Goal: Task Accomplishment & Management: Complete application form

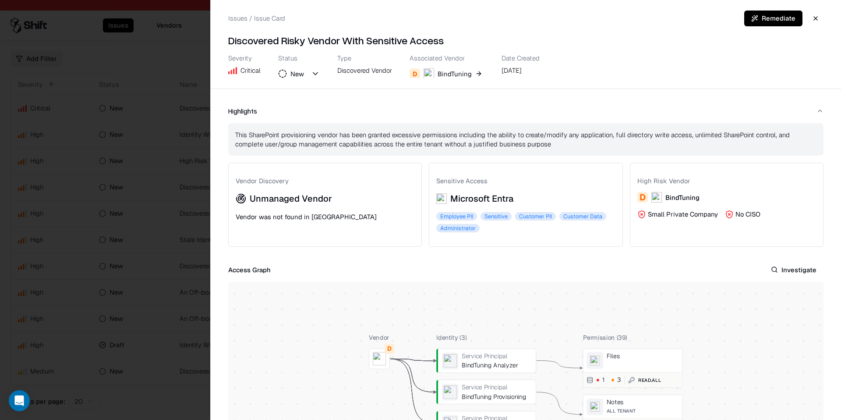
scroll to position [38, 0]
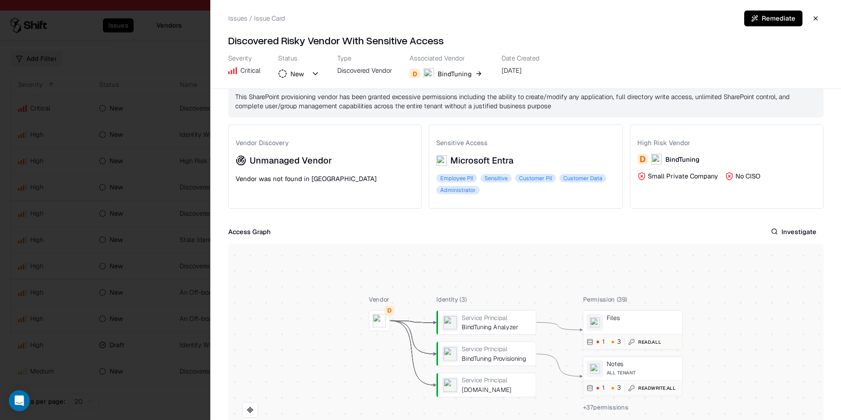
click at [816, 19] on button "button" at bounding box center [816, 19] width 16 height 16
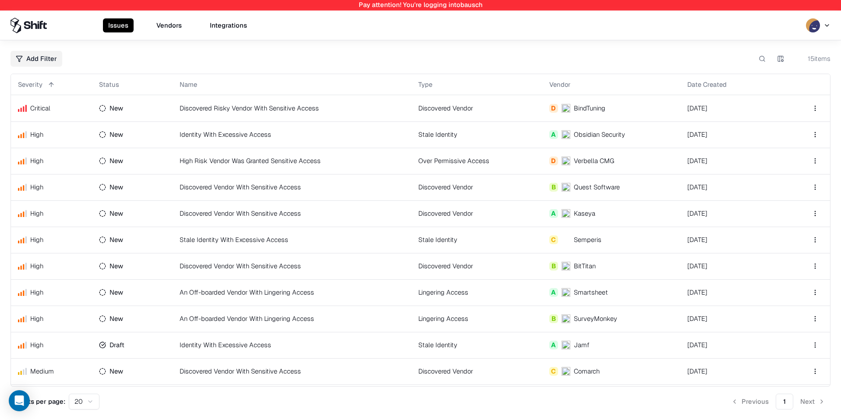
click at [175, 21] on button "Vendors" at bounding box center [169, 25] width 36 height 14
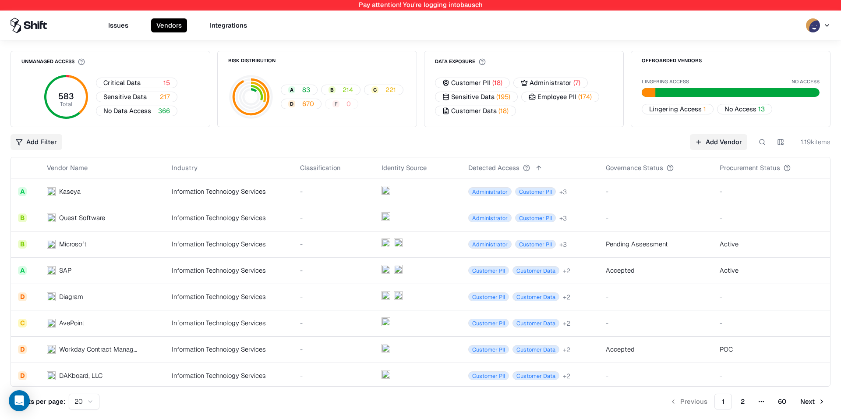
click at [645, 165] on div "Governance Status" at bounding box center [634, 167] width 57 height 9
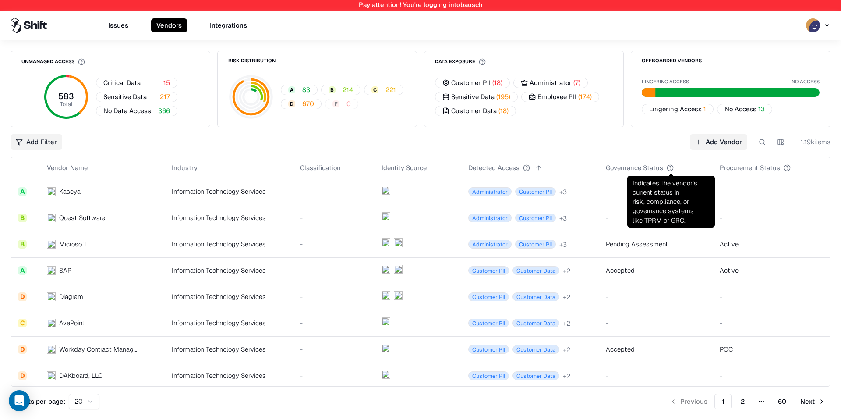
click at [684, 167] on button at bounding box center [682, 168] width 11 height 11
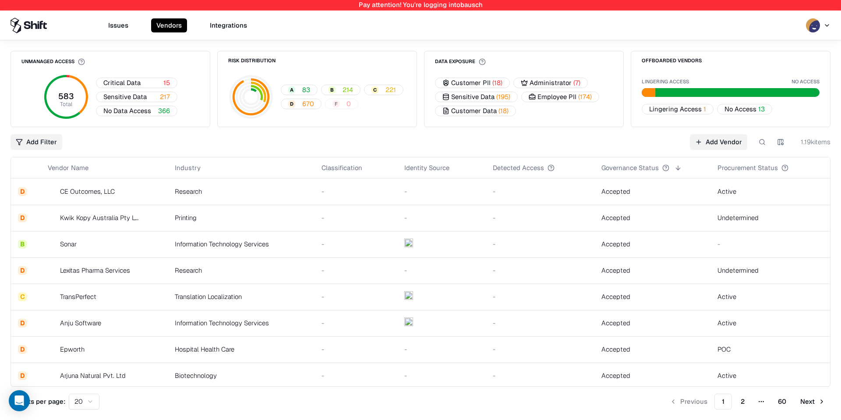
click at [646, 200] on td "Accepted" at bounding box center [653, 191] width 116 height 26
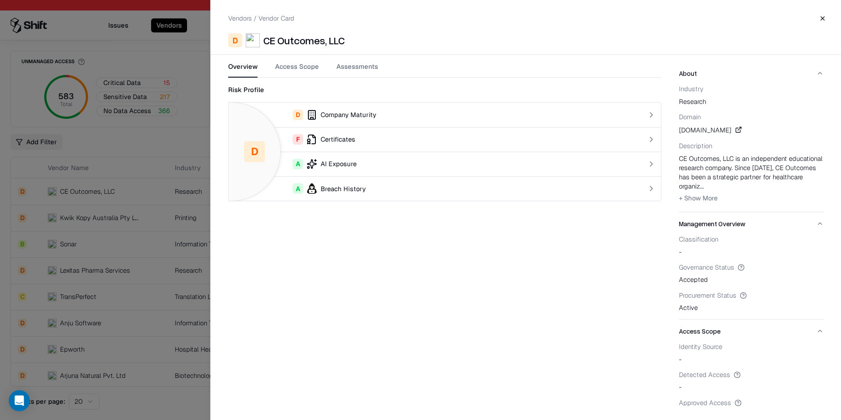
click at [355, 70] on button "Assessments" at bounding box center [358, 70] width 42 height 16
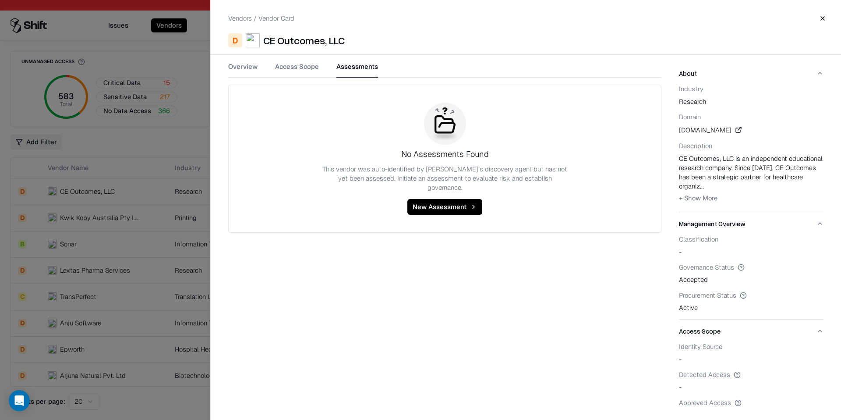
click at [132, 168] on div at bounding box center [420, 210] width 841 height 420
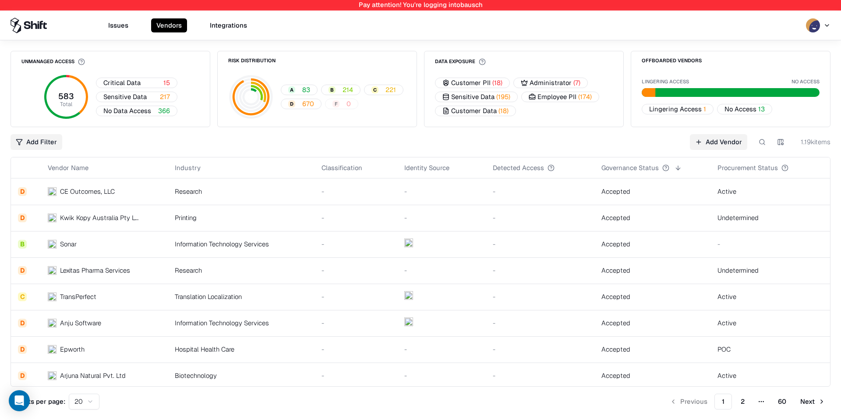
click at [141, 220] on td "Kwik Kopy Australia Pty Ltd" at bounding box center [104, 218] width 127 height 26
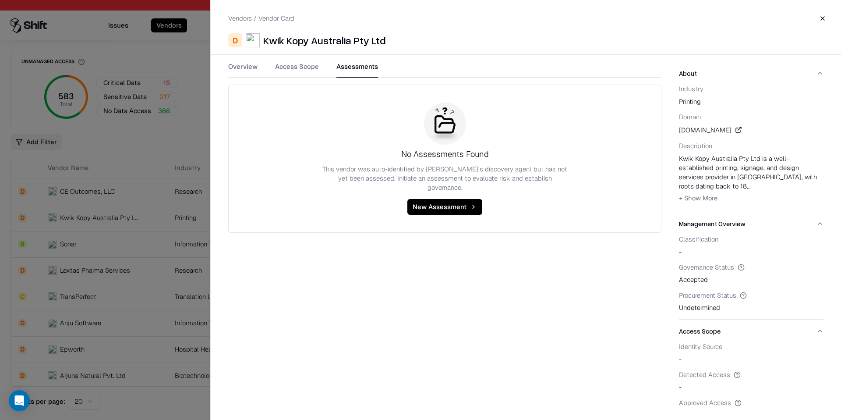
click at [361, 66] on button "Assessments" at bounding box center [358, 70] width 42 height 16
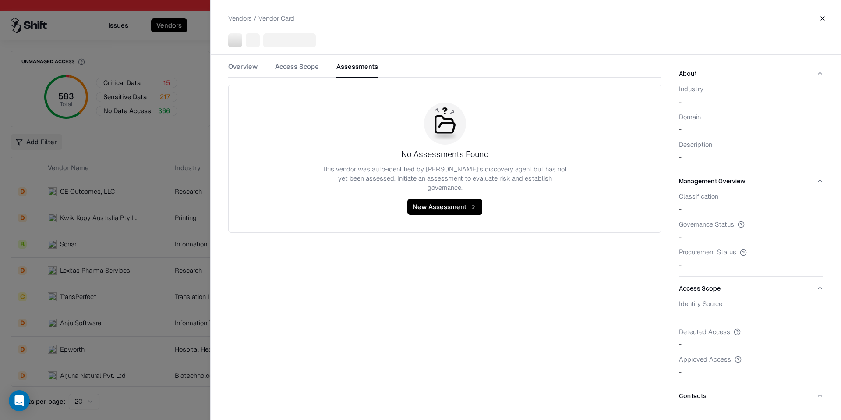
click at [134, 280] on div at bounding box center [420, 210] width 841 height 420
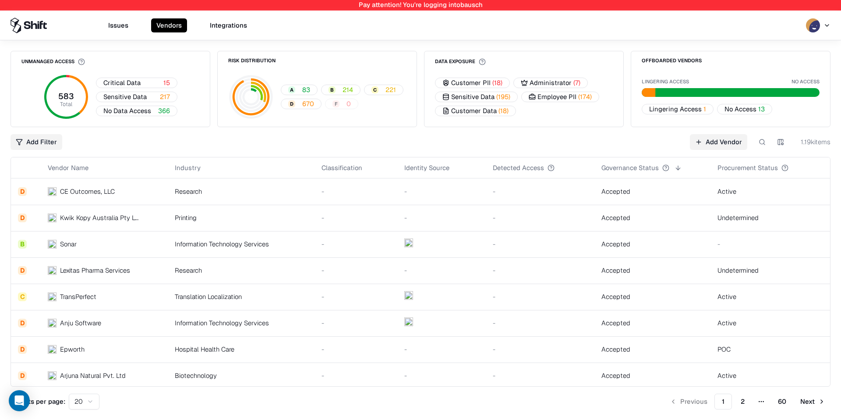
click at [129, 314] on td "Anju Software" at bounding box center [104, 323] width 127 height 26
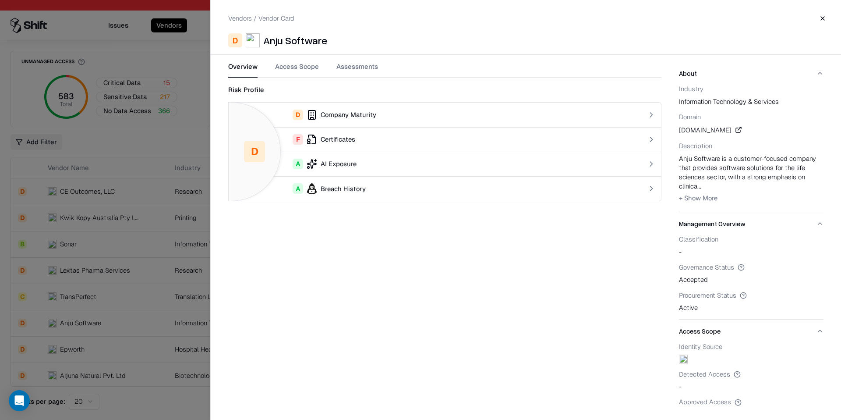
click at [329, 70] on div "Overview Access Scope Assessments" at bounding box center [444, 70] width 433 height 16
click at [346, 69] on button "Assessments" at bounding box center [358, 70] width 42 height 16
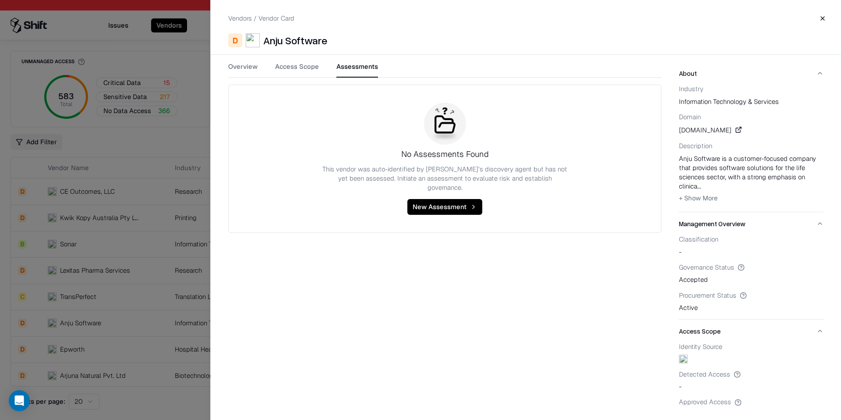
click at [155, 252] on div at bounding box center [420, 210] width 841 height 420
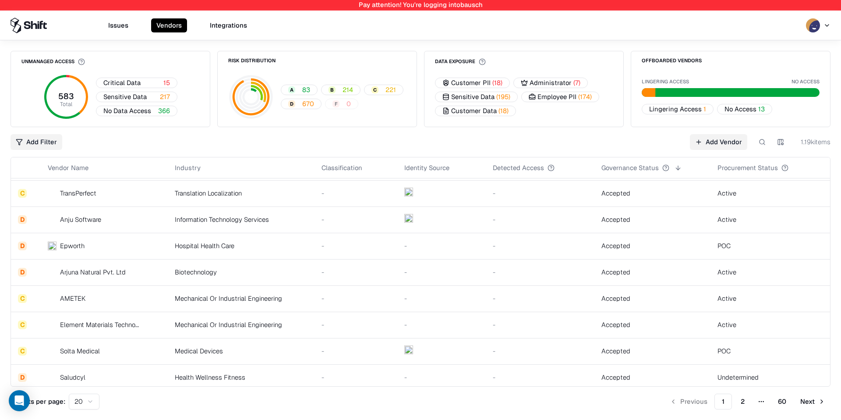
scroll to position [169, 0]
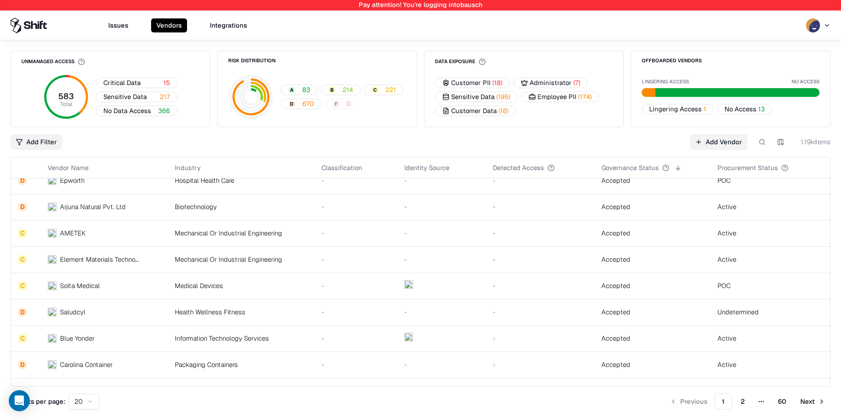
click at [148, 284] on td "Solta Medical" at bounding box center [104, 286] width 127 height 26
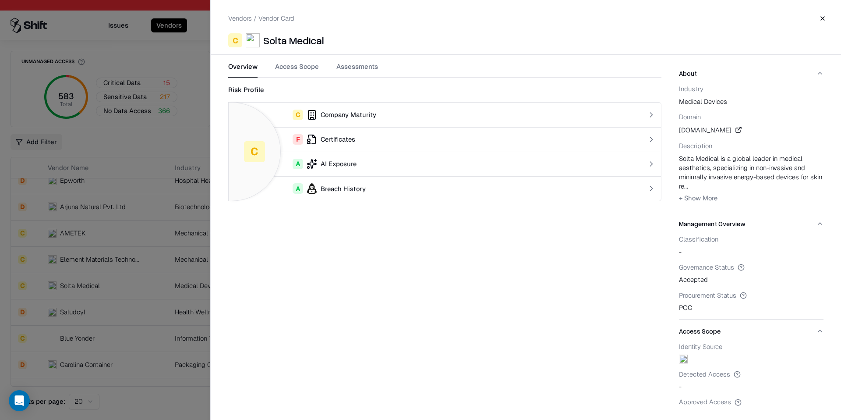
click at [351, 77] on button "Assessments" at bounding box center [358, 70] width 42 height 16
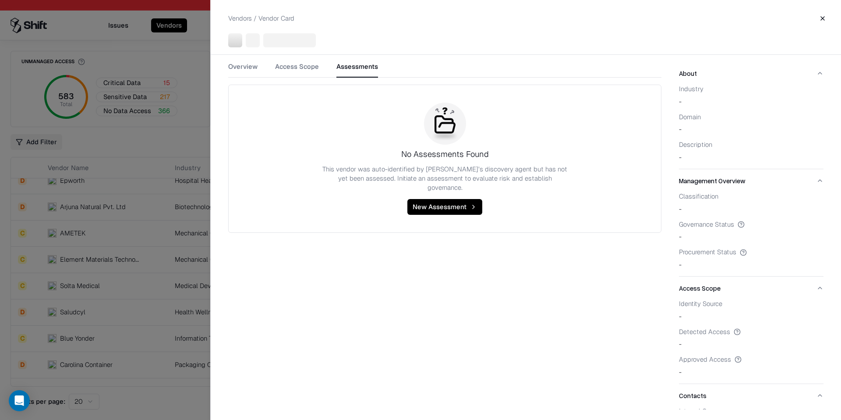
click at [137, 279] on div at bounding box center [420, 210] width 841 height 420
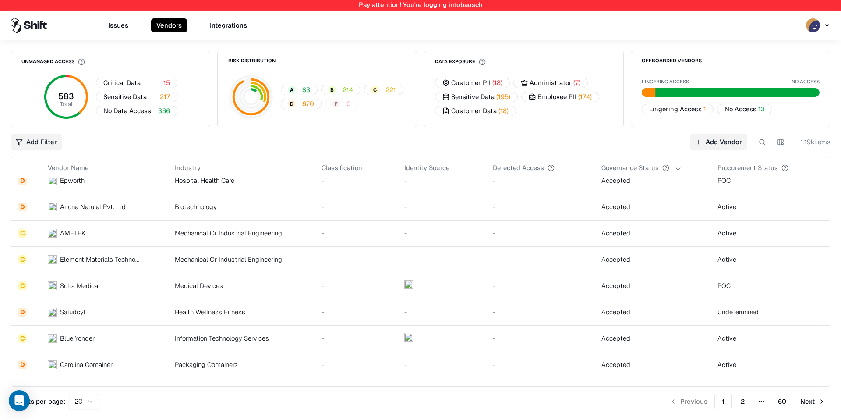
click at [757, 144] on button at bounding box center [763, 142] width 16 height 16
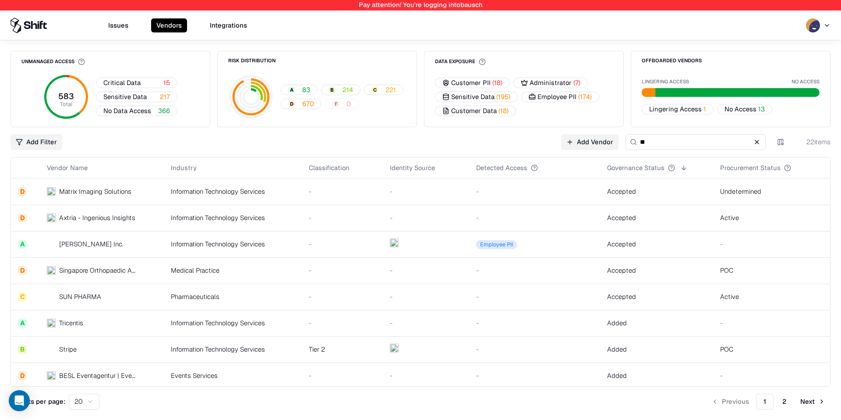
type input "*"
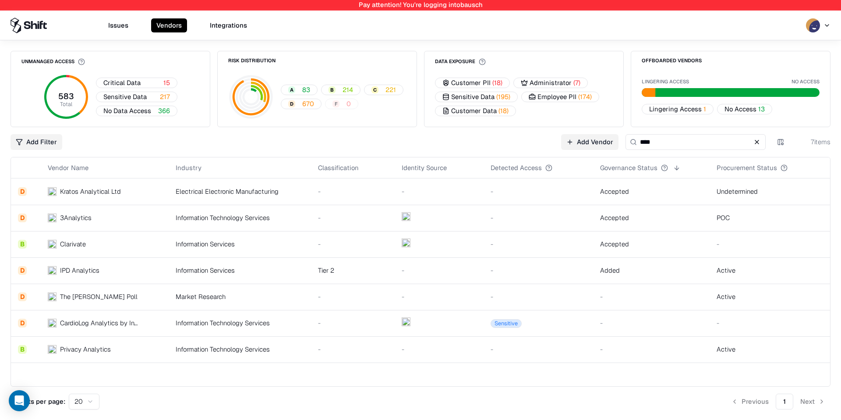
type input "****"
click at [459, 219] on td at bounding box center [439, 218] width 89 height 26
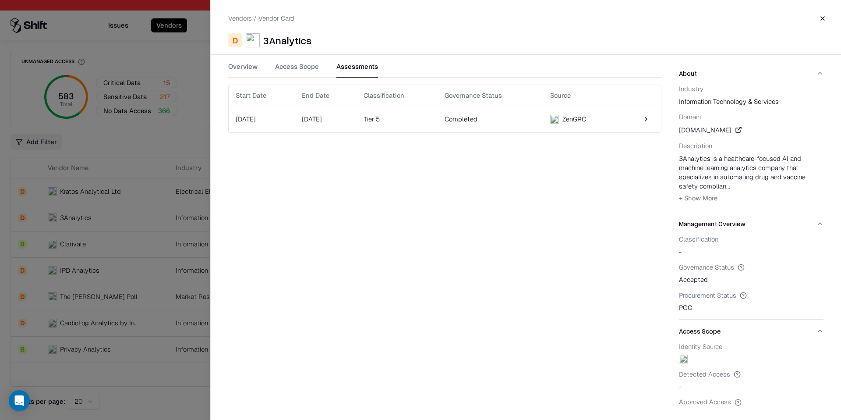
click at [337, 70] on button "Assessments" at bounding box center [358, 70] width 42 height 16
click at [580, 118] on div "ZenGRC" at bounding box center [575, 118] width 24 height 9
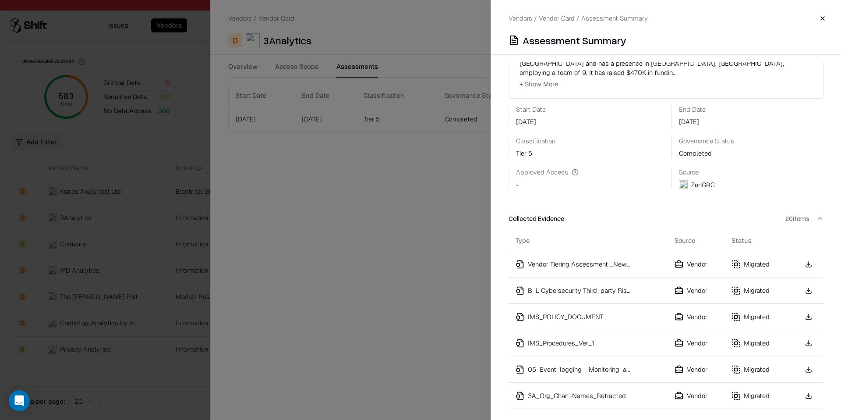
scroll to position [116, 0]
click at [593, 256] on td "Vendor Tiering Assessment _New_" at bounding box center [588, 263] width 159 height 26
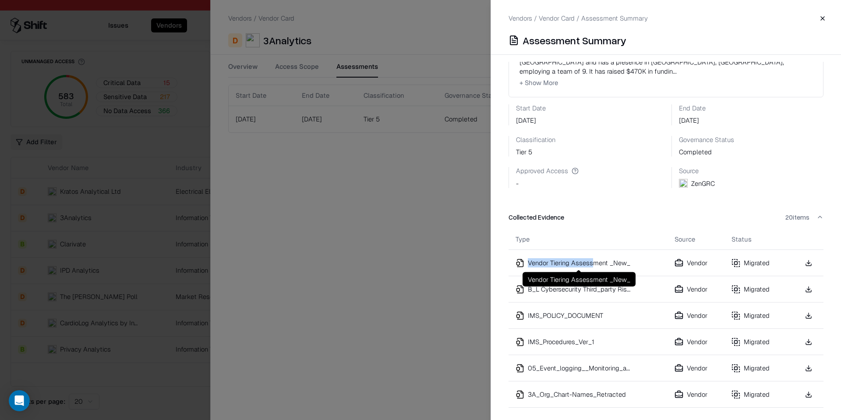
click at [592, 259] on td "Vendor Tiering Assessment _New_" at bounding box center [588, 263] width 159 height 26
click at [592, 258] on div "Vendor Tiering Assessment _New_" at bounding box center [579, 262] width 103 height 9
click at [812, 262] on link at bounding box center [809, 263] width 16 height 16
click at [826, 10] on div "Vendors / Vendor Card / Assessment Summary Close Assessment Summary Assessment …" at bounding box center [666, 210] width 351 height 420
click at [824, 16] on button "Close" at bounding box center [823, 19] width 16 height 16
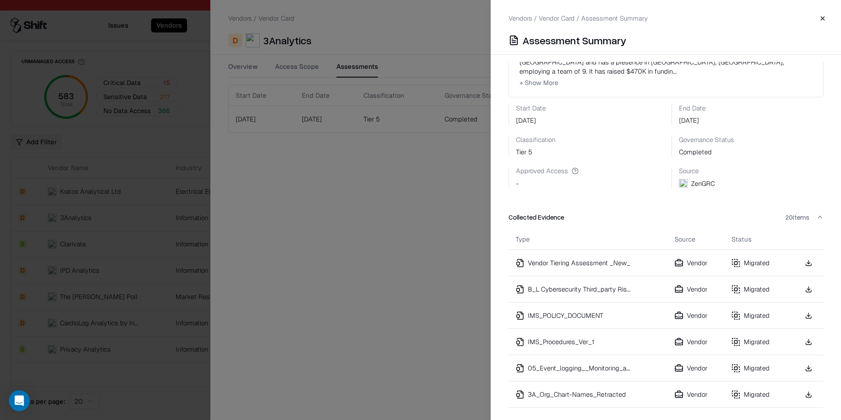
scroll to position [0, 0]
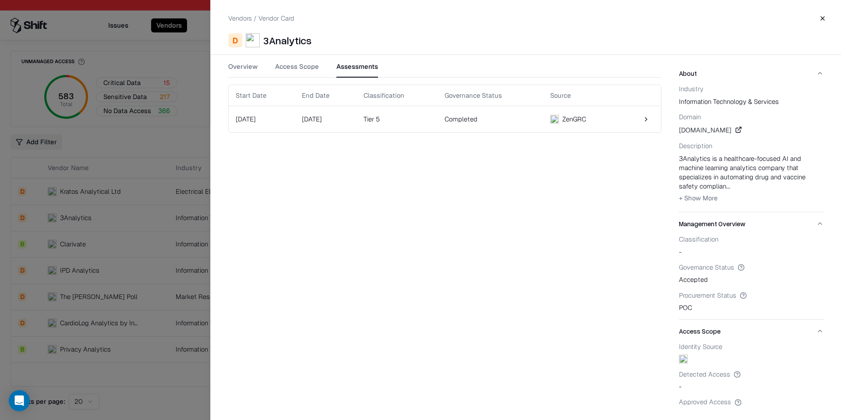
click at [825, 16] on button "Close" at bounding box center [823, 19] width 16 height 16
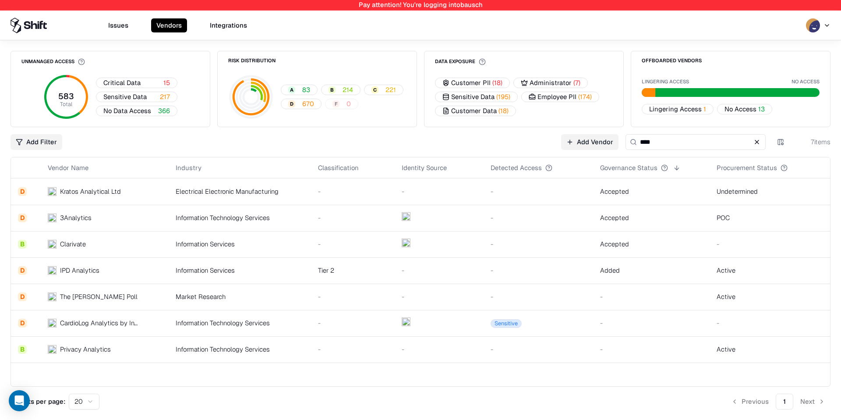
click at [499, 208] on td "-" at bounding box center [538, 218] width 109 height 26
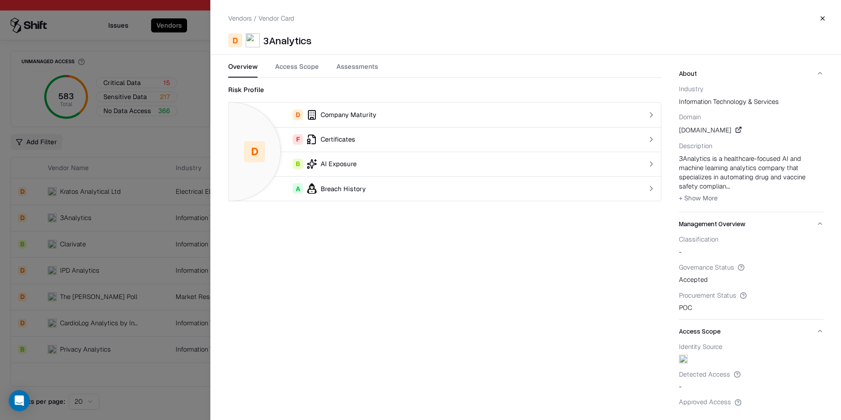
click at [334, 68] on div "Overview Access Scope Assessments" at bounding box center [444, 70] width 433 height 16
click at [307, 74] on button "Access Scope" at bounding box center [297, 70] width 44 height 16
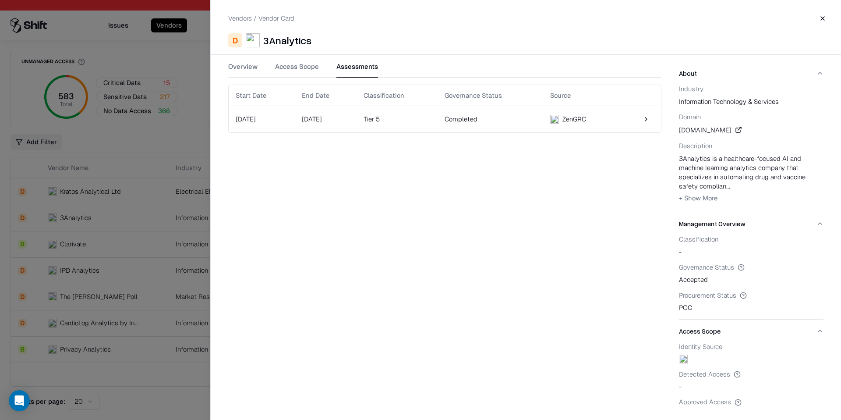
click at [341, 67] on button "Assessments" at bounding box center [358, 70] width 42 height 16
click at [543, 117] on td "Completed" at bounding box center [491, 119] width 106 height 26
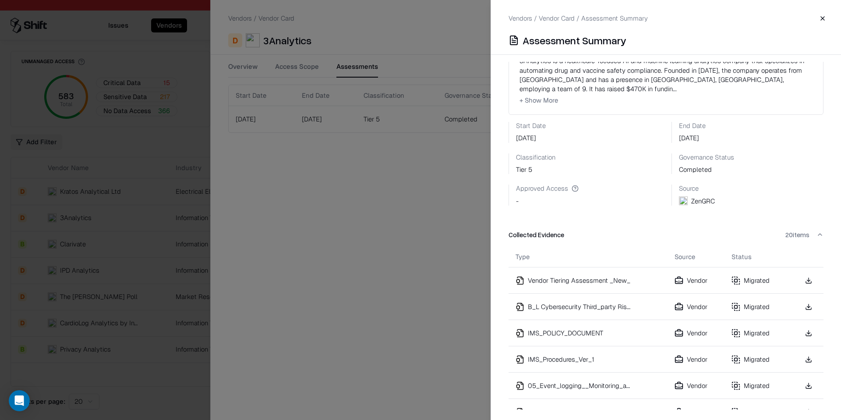
scroll to position [102, 0]
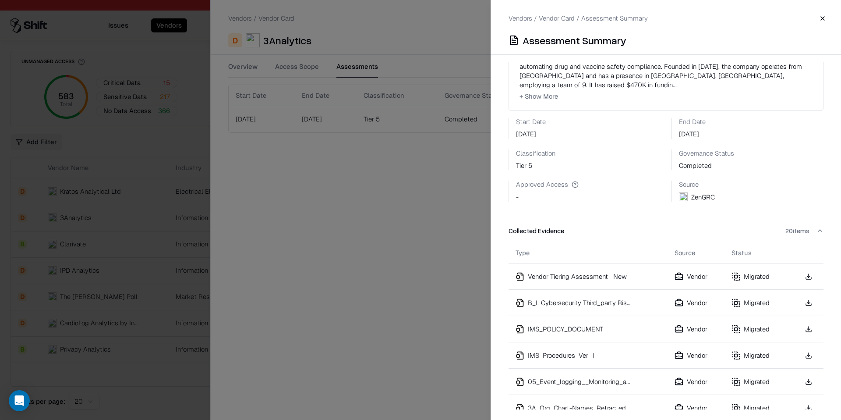
click at [822, 19] on button "Close" at bounding box center [823, 19] width 16 height 16
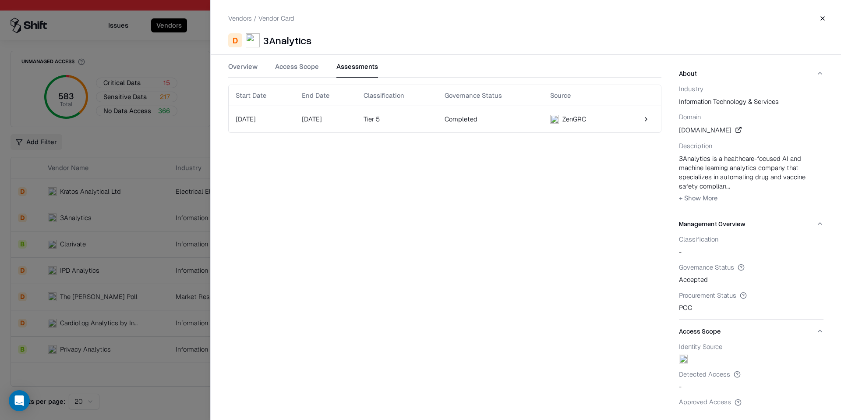
click at [820, 21] on button "Close" at bounding box center [823, 19] width 16 height 16
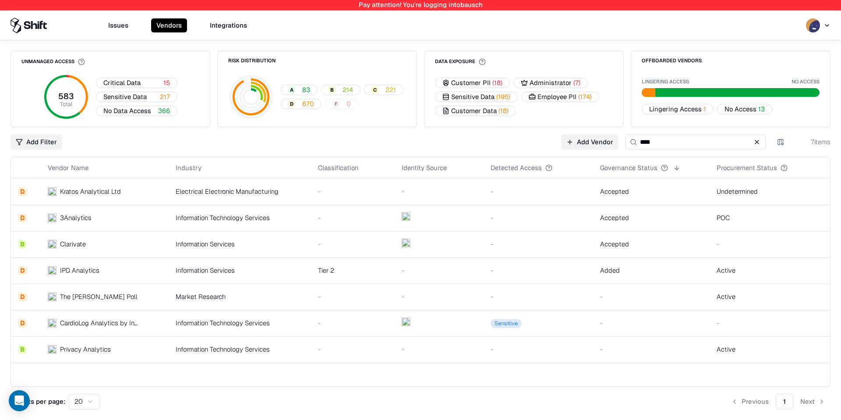
click at [266, 220] on div "Information Technology Services" at bounding box center [240, 217] width 128 height 9
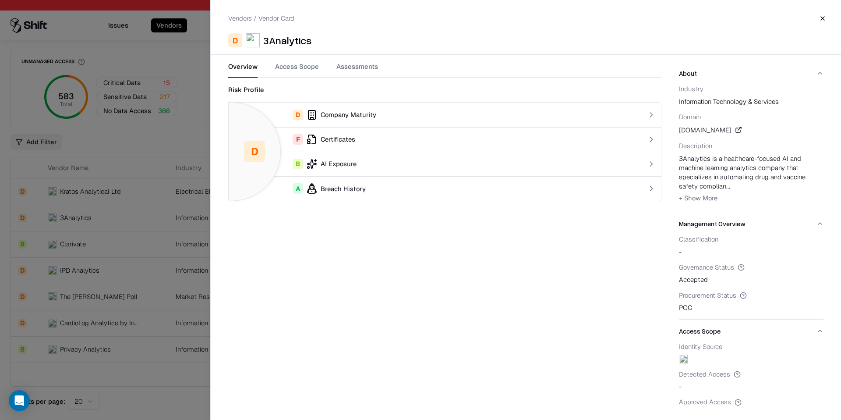
click at [280, 69] on button "Access Scope" at bounding box center [297, 70] width 44 height 16
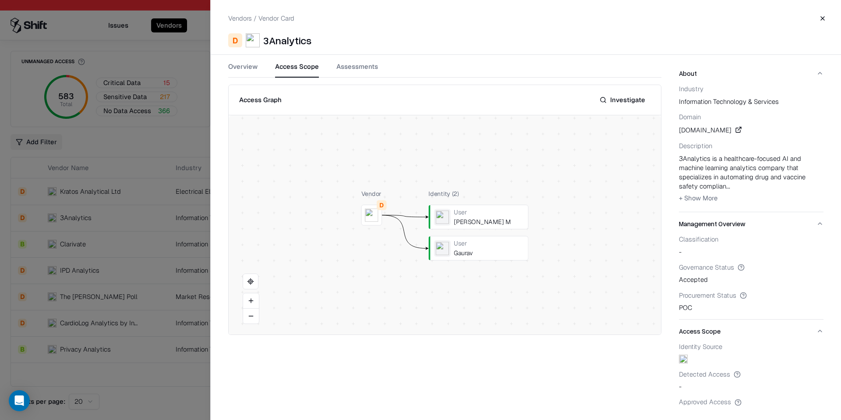
click at [829, 25] on button "Close" at bounding box center [823, 19] width 16 height 16
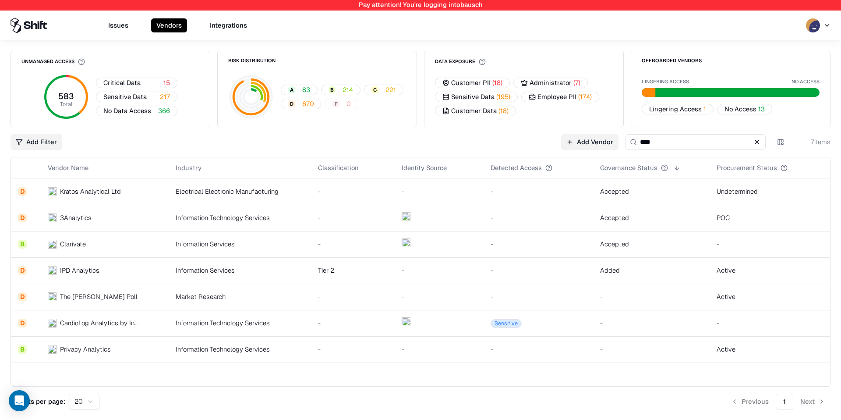
click at [121, 29] on button "Issues" at bounding box center [118, 25] width 31 height 14
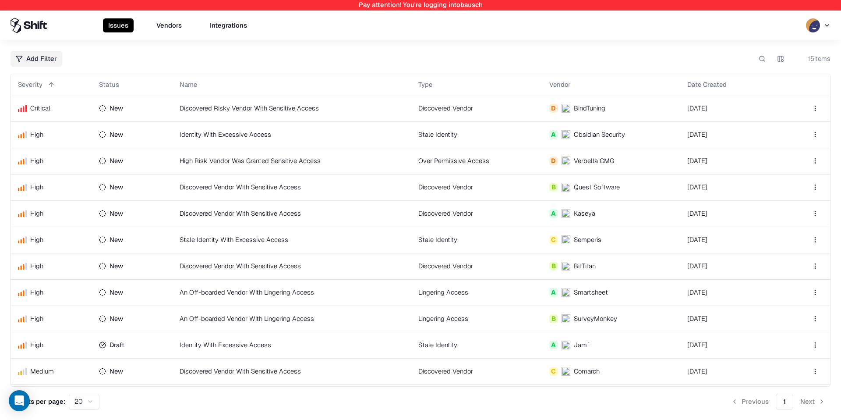
click at [431, 87] on div "Type" at bounding box center [425, 84] width 14 height 9
click at [438, 86] on button at bounding box center [441, 84] width 11 height 11
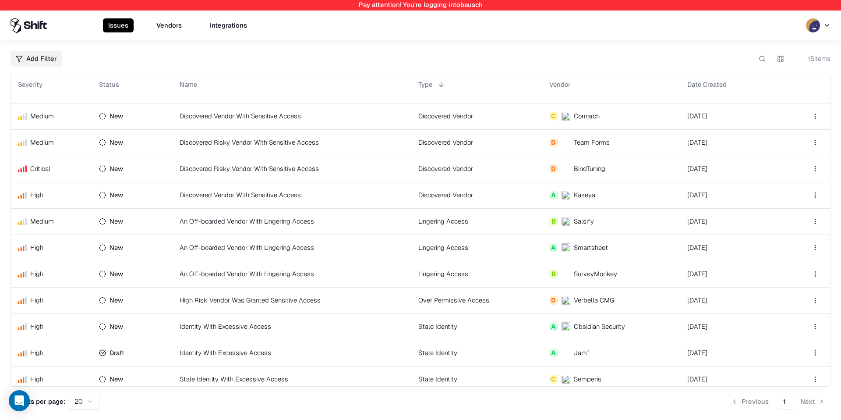
scroll to position [103, 0]
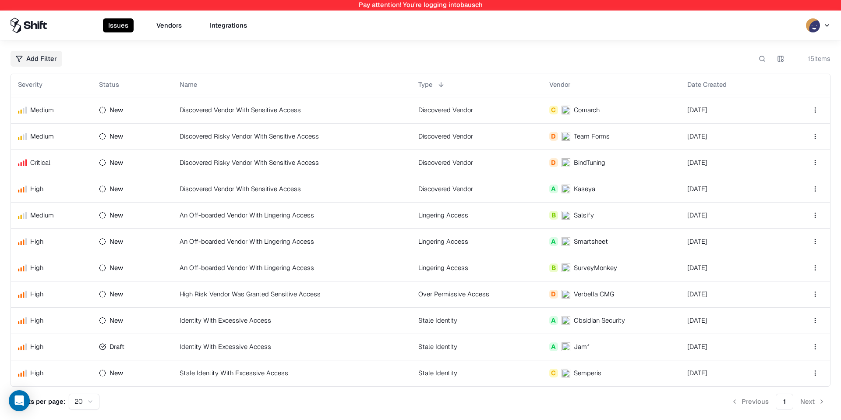
click at [156, 31] on button "Vendors" at bounding box center [169, 25] width 36 height 14
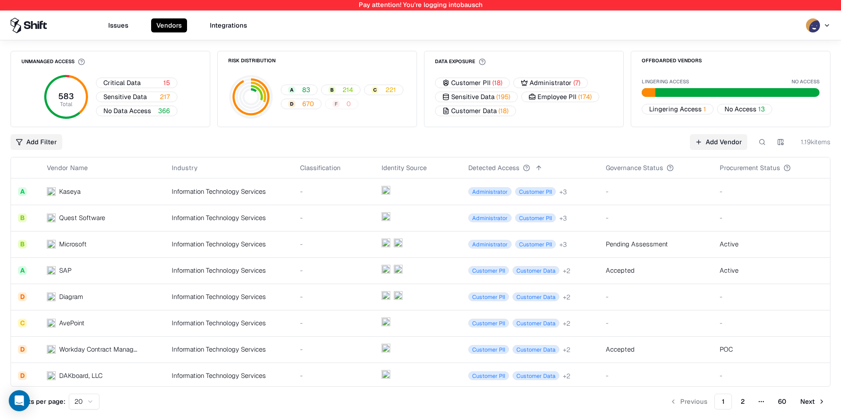
click at [702, 137] on link "Add Vendor" at bounding box center [718, 142] width 57 height 16
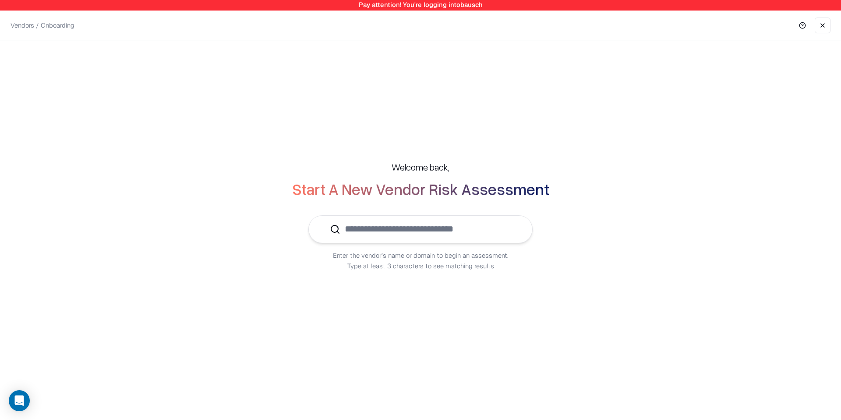
click at [489, 224] on input "text" at bounding box center [425, 229] width 171 height 27
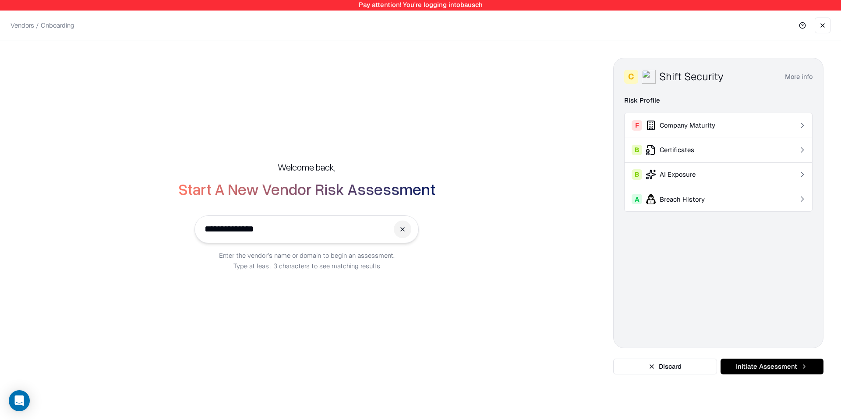
type input "**********"
click at [748, 365] on button "Initiate Assessment" at bounding box center [772, 366] width 103 height 16
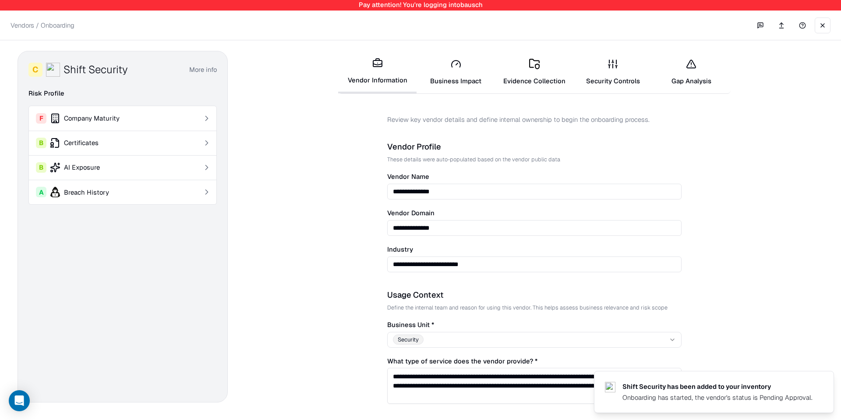
click at [759, 25] on button "button" at bounding box center [761, 26] width 18 height 18
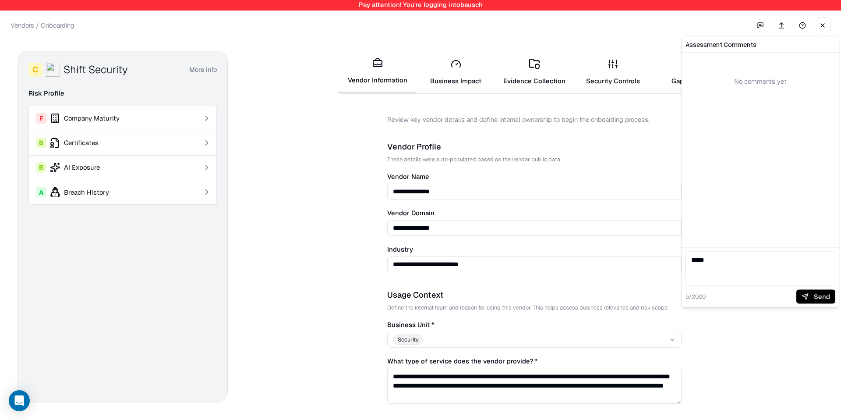
type textarea "****"
click at [807, 296] on button "Send" at bounding box center [816, 297] width 39 height 14
click at [826, 28] on button at bounding box center [823, 26] width 16 height 16
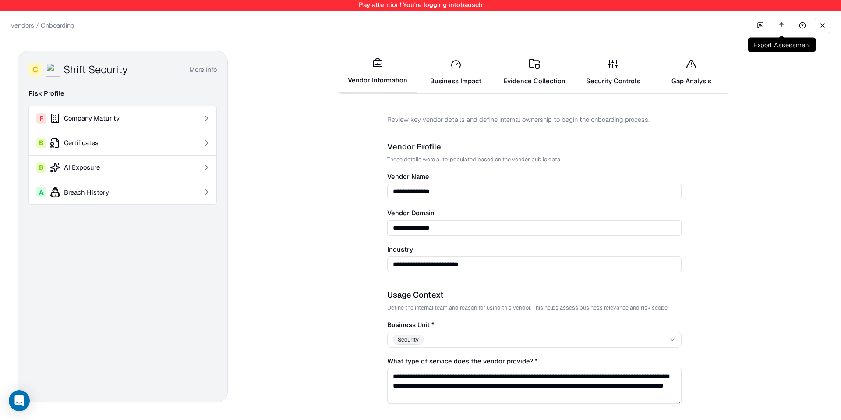
click at [783, 25] on link at bounding box center [782, 26] width 18 height 16
click at [640, 43] on div "**********" at bounding box center [420, 228] width 841 height 377
click at [823, 27] on button at bounding box center [823, 26] width 16 height 16
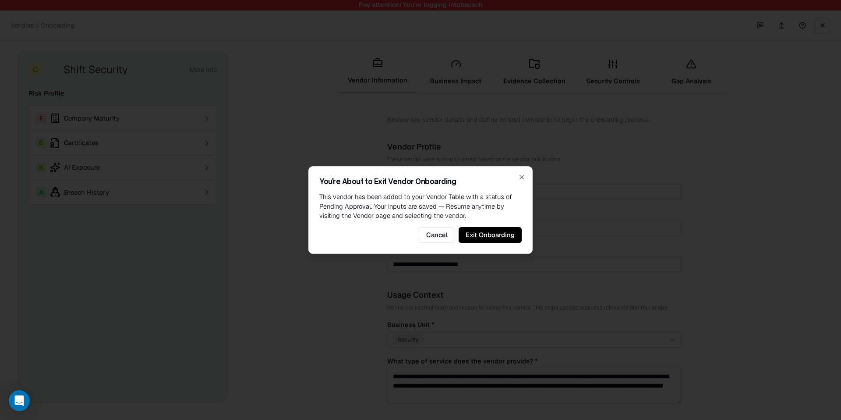
click at [474, 230] on button "Exit Onboarding" at bounding box center [490, 235] width 63 height 16
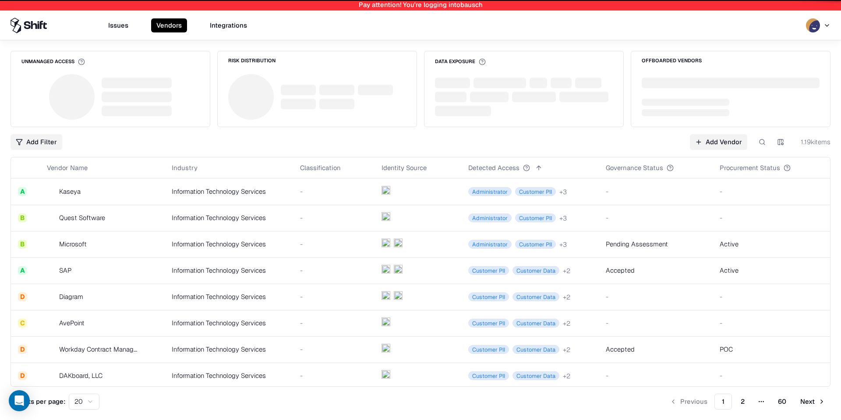
click at [473, 235] on td "Administrator Customer PII + 3" at bounding box center [530, 244] width 138 height 26
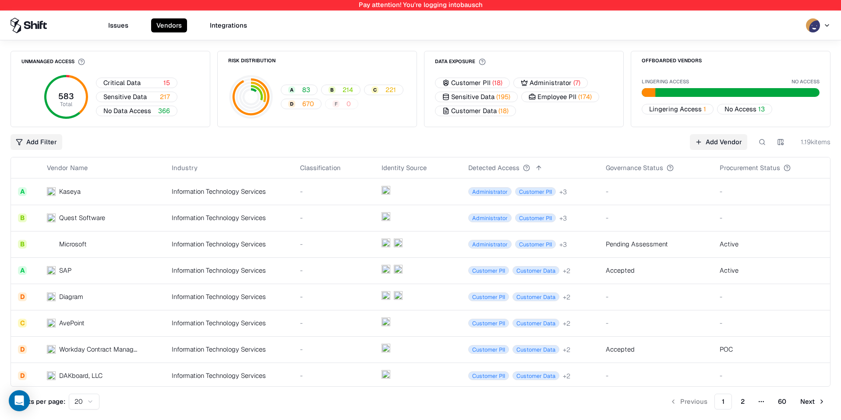
click at [118, 24] on button "Issues" at bounding box center [118, 25] width 31 height 14
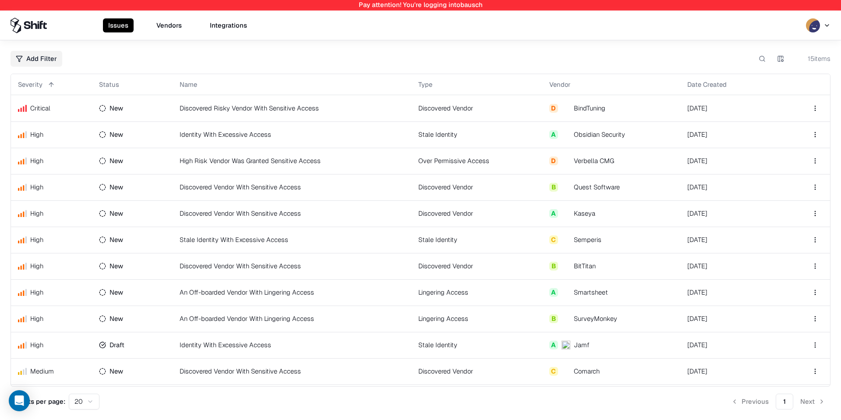
click at [425, 86] on div "Type" at bounding box center [425, 84] width 14 height 9
click at [442, 85] on button at bounding box center [441, 84] width 11 height 11
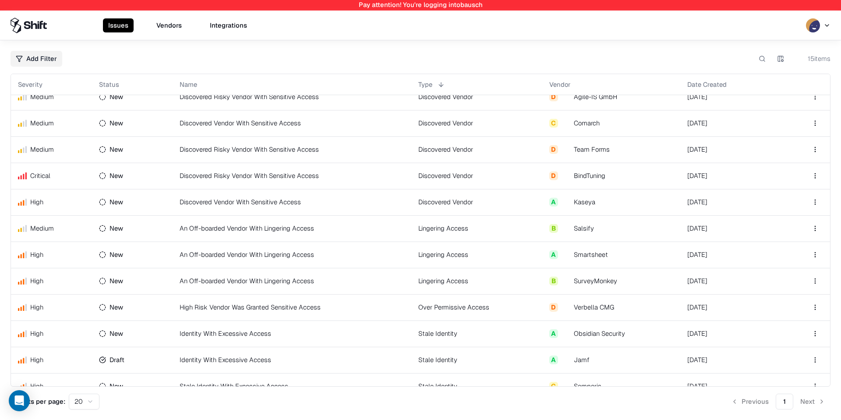
scroll to position [103, 0]
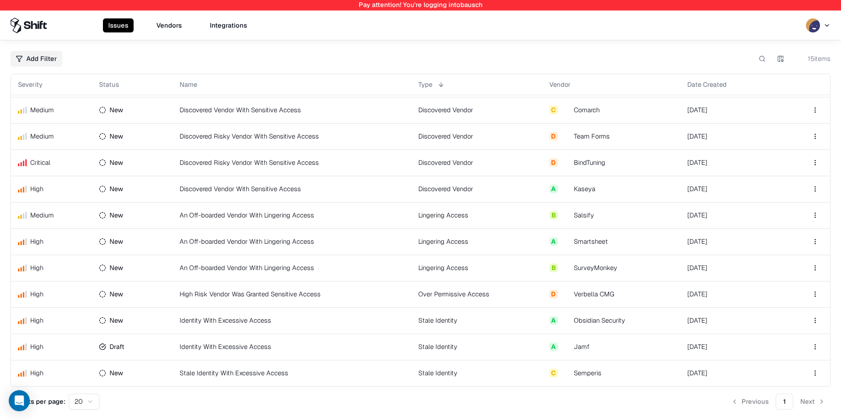
click at [331, 341] on td "Identity With Excessive Access" at bounding box center [292, 346] width 239 height 26
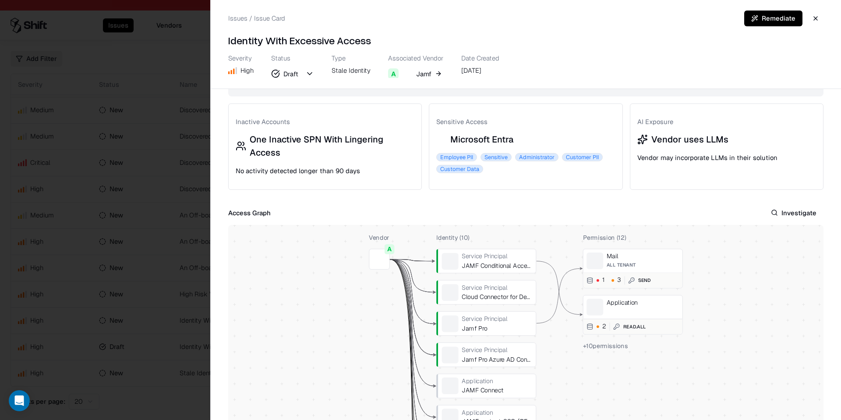
scroll to position [135, 0]
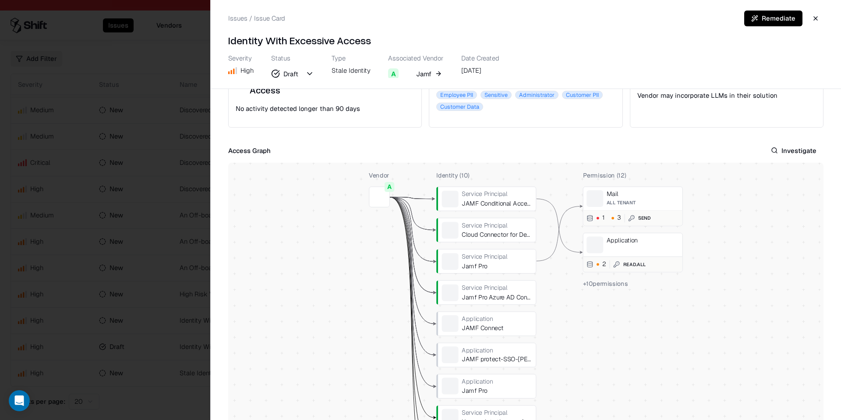
click at [308, 74] on button "Draft" at bounding box center [292, 74] width 43 height 16
click at [304, 102] on div "New" at bounding box center [321, 105] width 94 height 14
click at [818, 20] on button "button" at bounding box center [816, 19] width 16 height 16
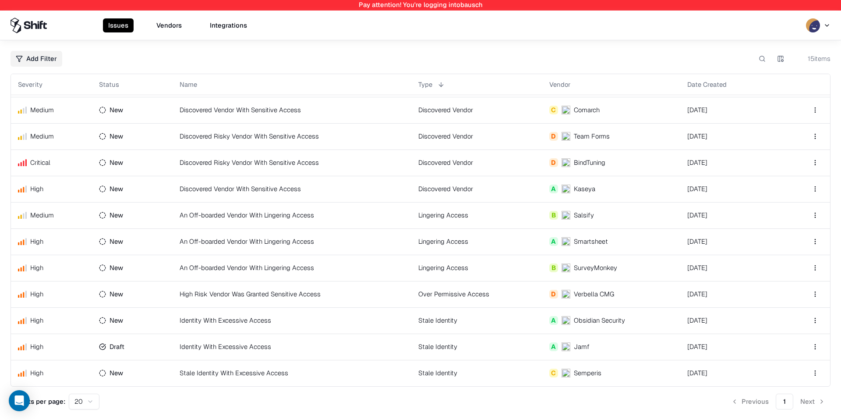
click at [341, 256] on td "An Off-boarded Vendor With Lingering Access" at bounding box center [292, 268] width 239 height 26
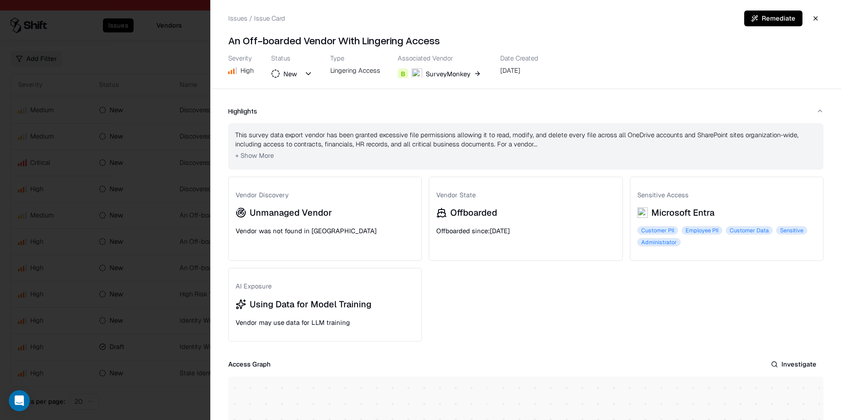
click at [819, 21] on button "button" at bounding box center [816, 19] width 16 height 16
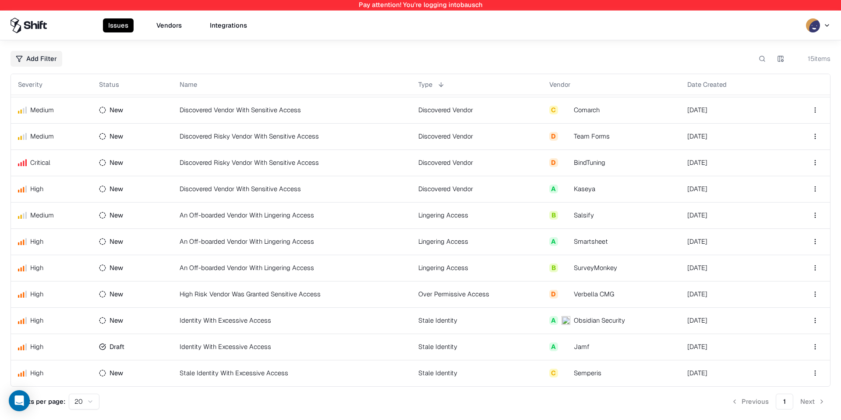
click at [464, 238] on td "Lingering Access" at bounding box center [476, 241] width 131 height 26
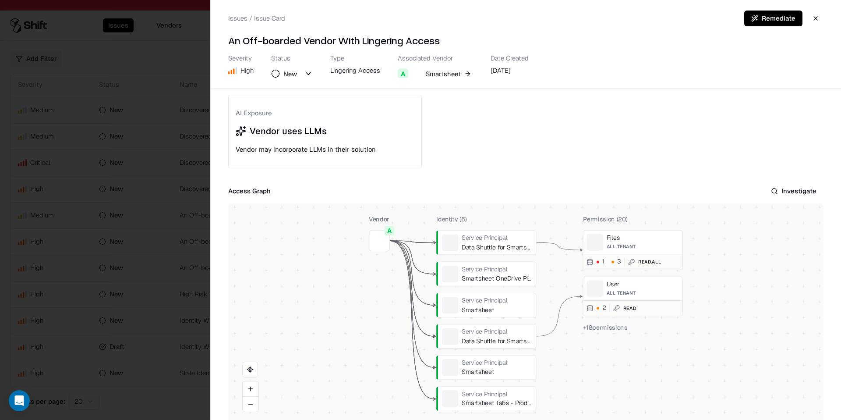
scroll to position [177, 0]
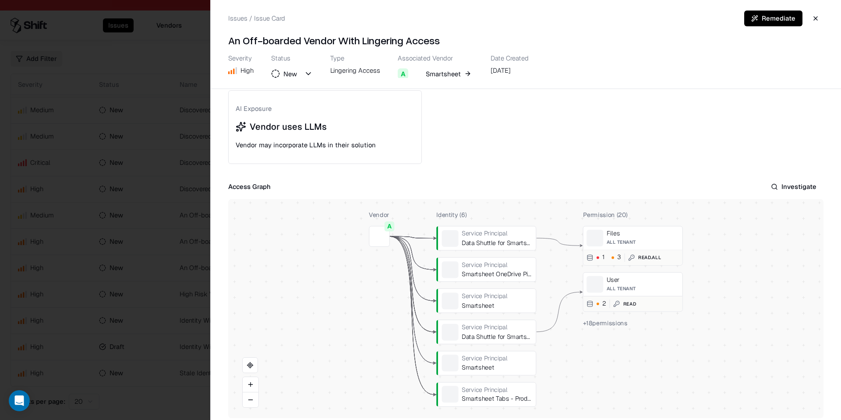
click at [627, 328] on div "Permission ( 20 ) Files All Tenant 1 3 Read.All User All Tenant 2 Read + 18 per…" at bounding box center [633, 308] width 100 height 196
click at [618, 320] on span "+ 18 permissions" at bounding box center [605, 323] width 45 height 8
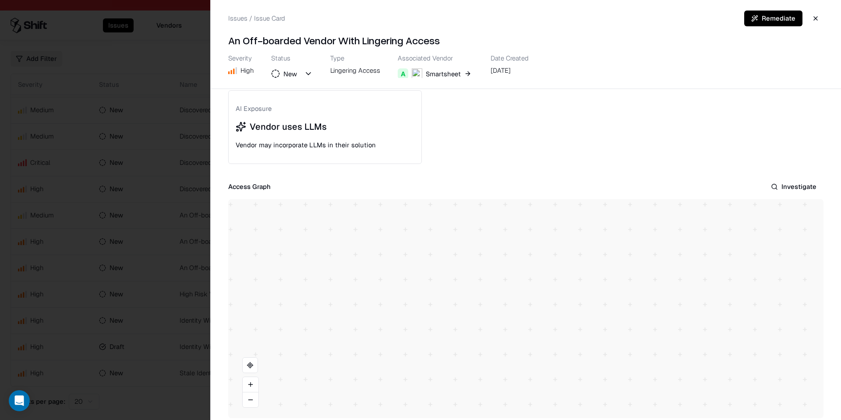
click at [609, 326] on div "Vendor A Identity ( 6 ) Service Principal Data Shuttle for Smartsheet Service P…" at bounding box center [526, 308] width 596 height 219
click at [609, 325] on div "Vendor A Identity ( 6 ) Service Principal Data Shuttle for Smartsheet Service P…" at bounding box center [526, 308] width 596 height 219
click at [393, 310] on div "Vendor A Identity ( 6 ) Service Principal Data Shuttle for Smartsheet Service P…" at bounding box center [526, 308] width 596 height 219
click at [815, 16] on button "button" at bounding box center [816, 19] width 16 height 16
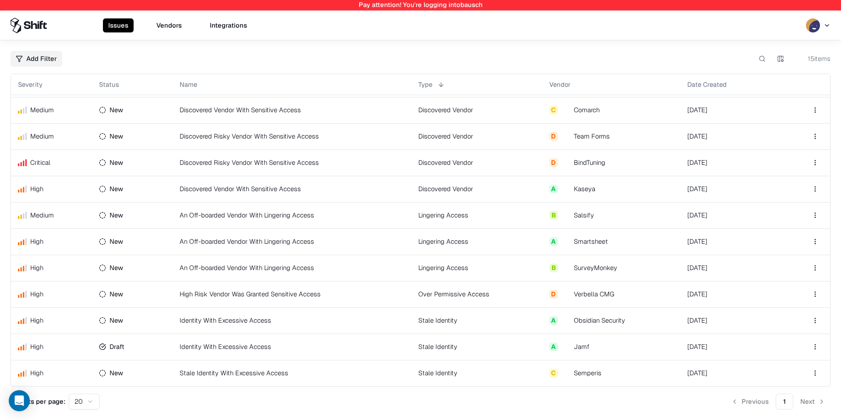
click at [579, 217] on div "Salsify" at bounding box center [584, 214] width 20 height 9
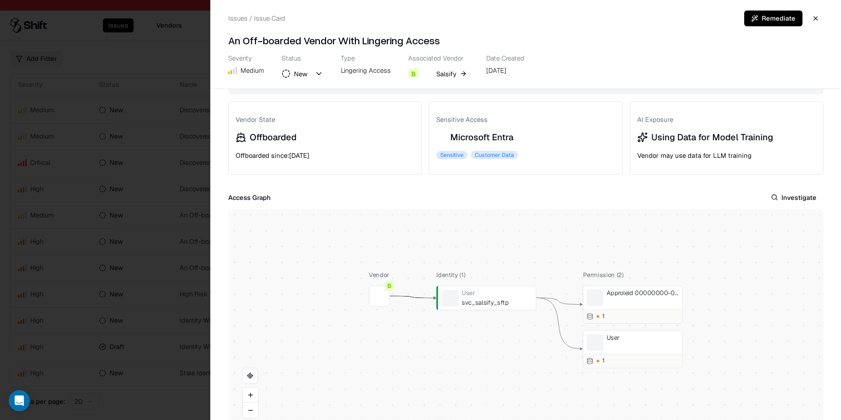
scroll to position [95, 0]
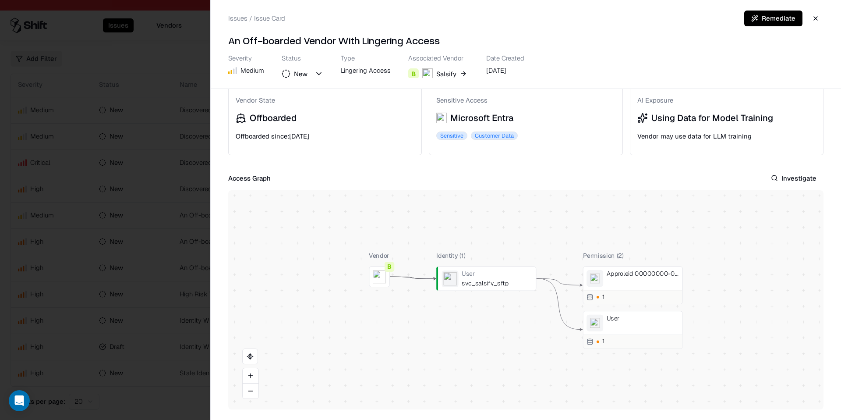
click at [815, 25] on button "button" at bounding box center [816, 19] width 16 height 16
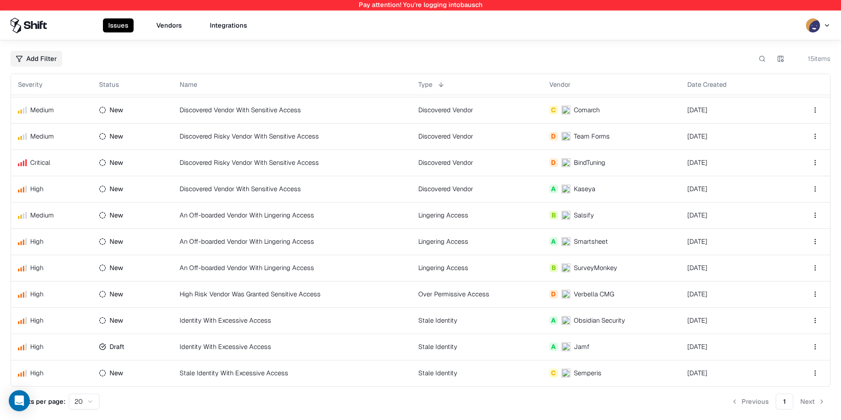
click at [494, 266] on td "Lingering Access" at bounding box center [476, 268] width 131 height 26
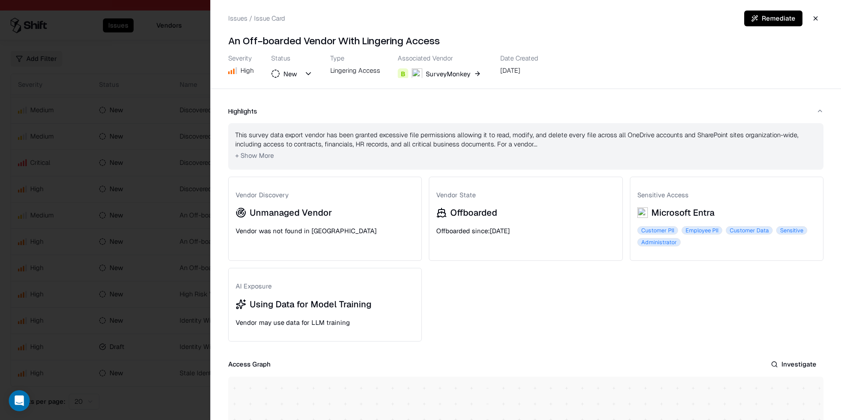
click at [813, 21] on button "button" at bounding box center [816, 19] width 16 height 16
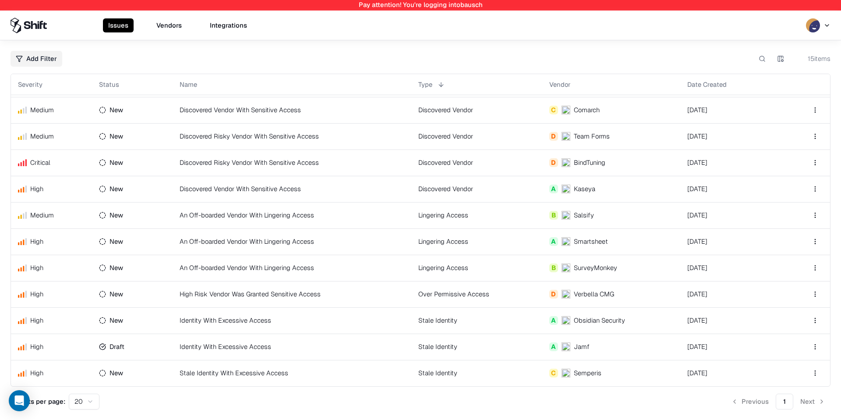
click at [528, 219] on td "Lingering Access" at bounding box center [476, 215] width 131 height 26
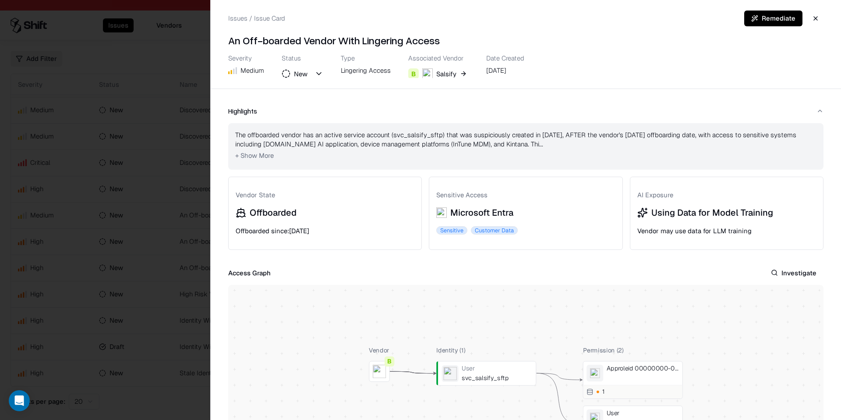
click at [817, 21] on button "button" at bounding box center [816, 19] width 16 height 16
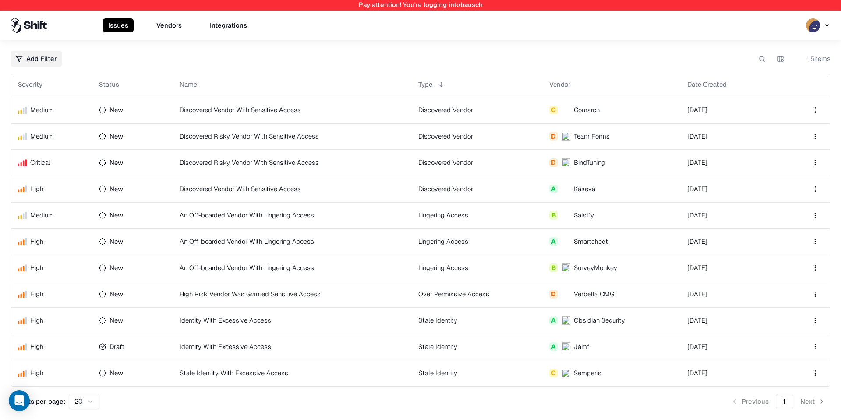
click at [473, 243] on td "Lingering Access" at bounding box center [476, 241] width 131 height 26
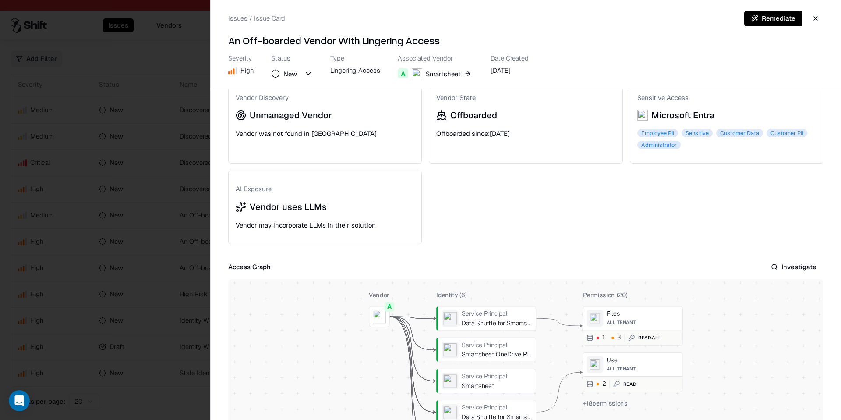
scroll to position [179, 0]
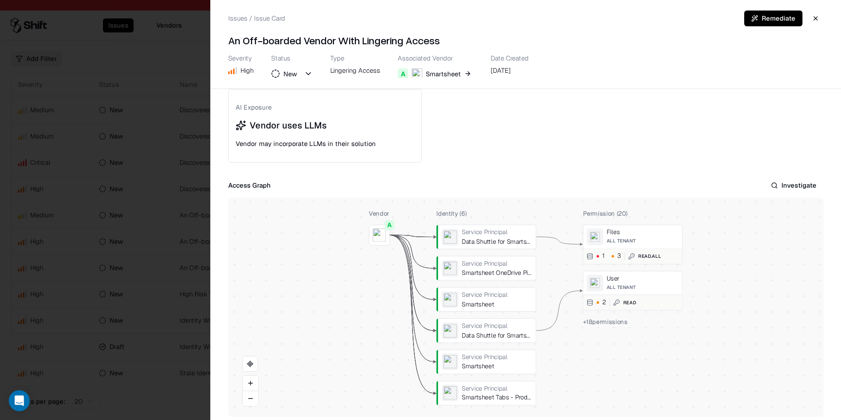
click at [603, 319] on span "+ 18 permissions" at bounding box center [605, 321] width 45 height 8
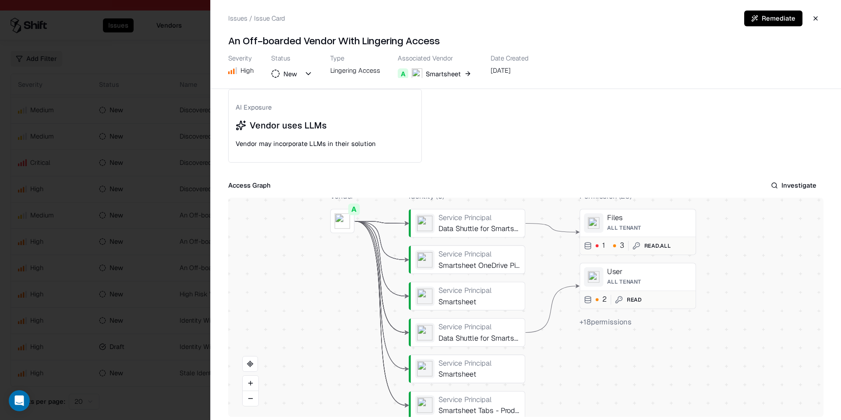
click at [603, 319] on span "+ 18 permissions" at bounding box center [606, 321] width 52 height 9
click at [796, 185] on button "Investigate" at bounding box center [794, 185] width 60 height 16
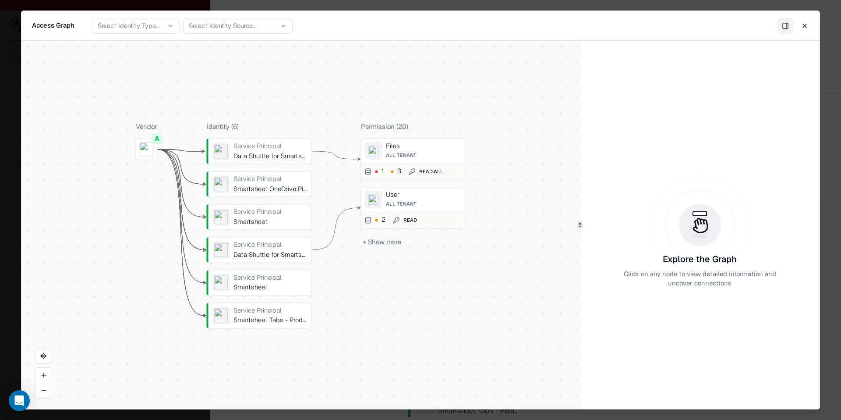
click at [387, 243] on button "+ Show more" at bounding box center [382, 242] width 42 height 13
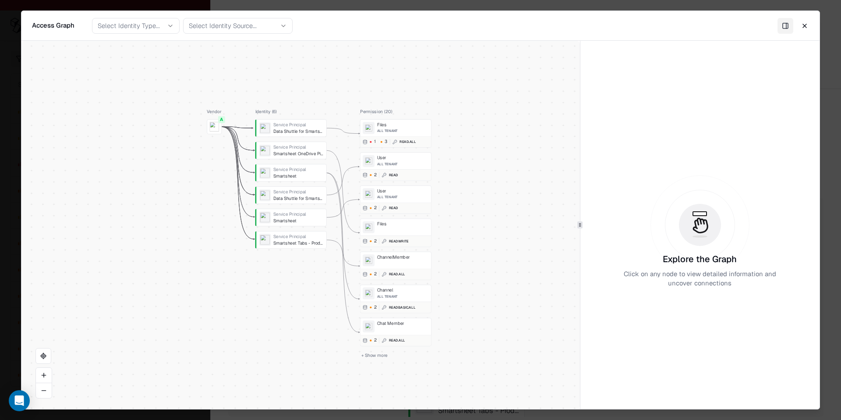
drag, startPoint x: 500, startPoint y: 267, endPoint x: 491, endPoint y: 215, distance: 53.3
click at [491, 215] on div "Vendor A Identity ( 6 ) Service Principal Data Shuttle for Smartsheet Service P…" at bounding box center [300, 225] width 559 height 368
click at [418, 127] on div "Files" at bounding box center [403, 125] width 52 height 6
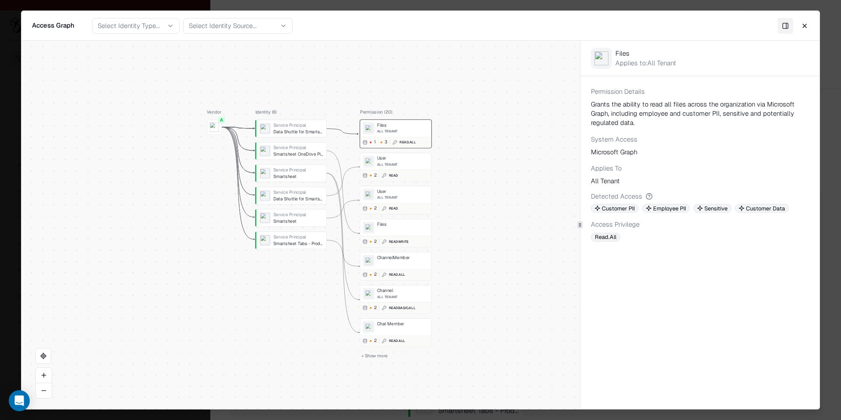
click at [377, 236] on div "2 ReadWrite" at bounding box center [396, 241] width 71 height 11
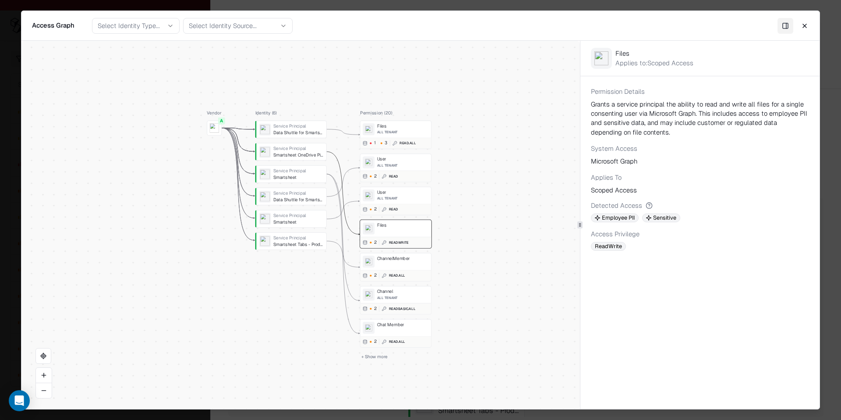
click at [382, 261] on div "ChannelMember" at bounding box center [403, 258] width 52 height 6
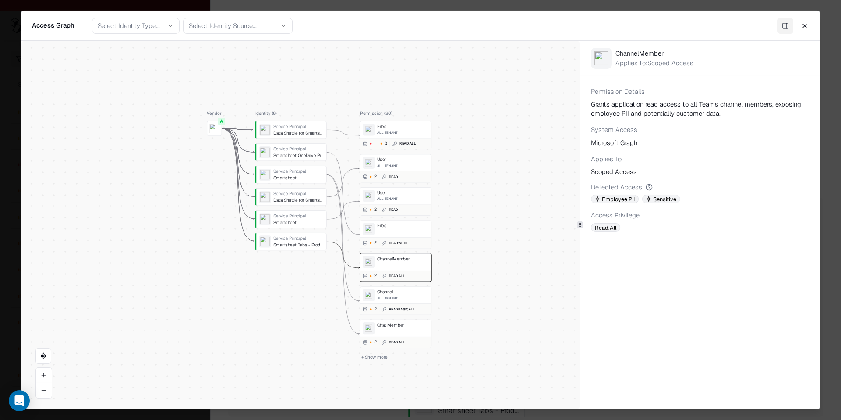
click at [805, 29] on button "Close" at bounding box center [805, 26] width 16 height 16
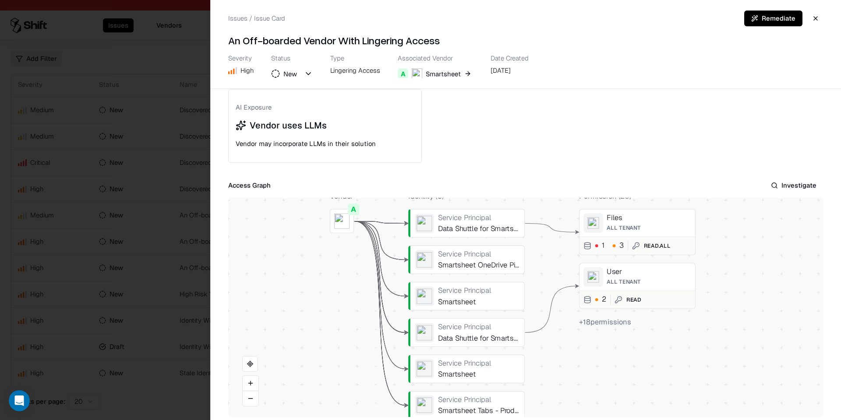
click at [816, 20] on button "button" at bounding box center [816, 19] width 16 height 16
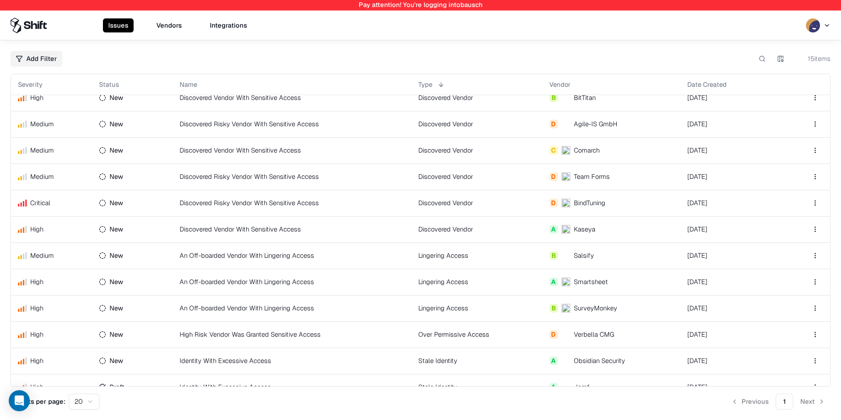
scroll to position [62, 0]
click at [329, 199] on td "Discovered Risky Vendor With Sensitive Access" at bounding box center [292, 204] width 239 height 26
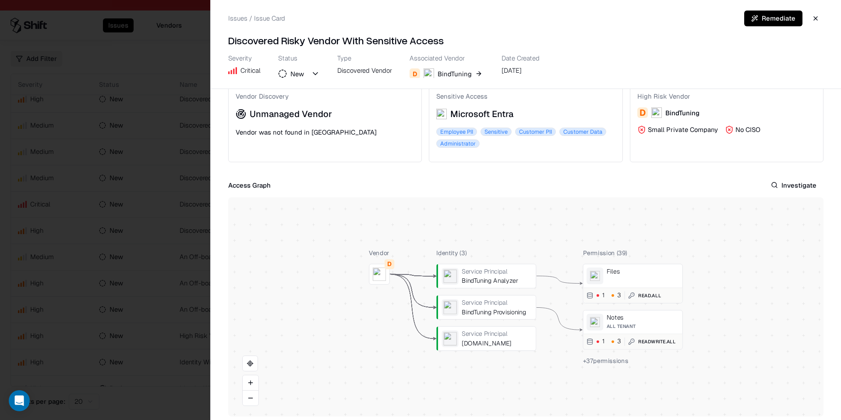
scroll to position [92, 0]
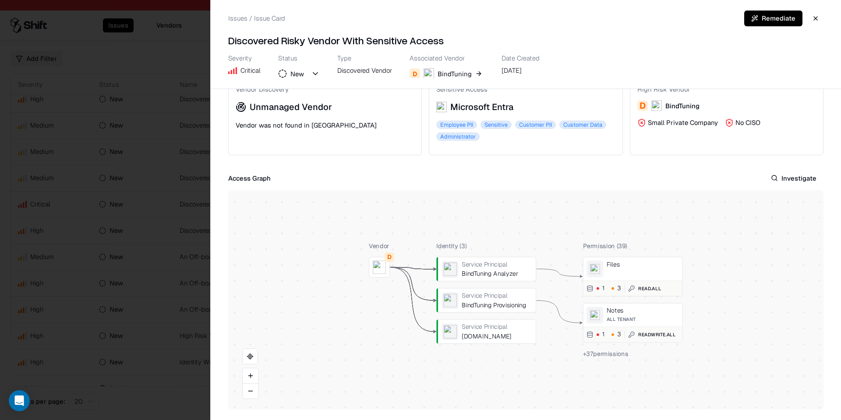
click at [614, 355] on span "+ 37 permissions" at bounding box center [606, 354] width 46 height 8
click at [608, 355] on span "+ 37 permissions" at bounding box center [606, 354] width 46 height 8
click at [602, 352] on span "+ 37 permissions" at bounding box center [606, 354] width 46 height 8
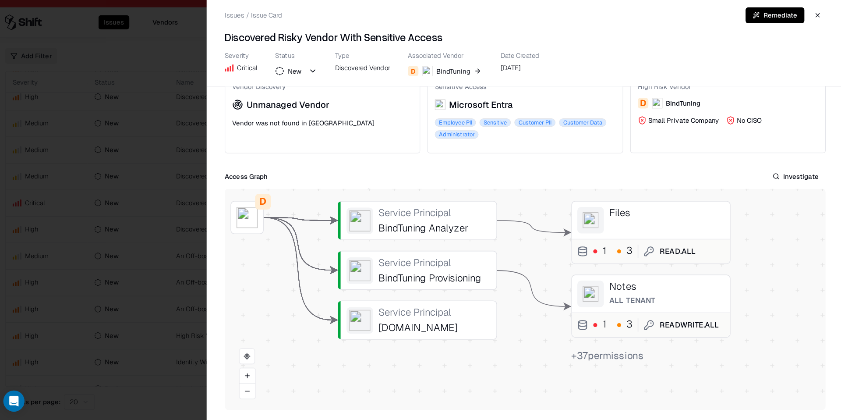
scroll to position [0, 0]
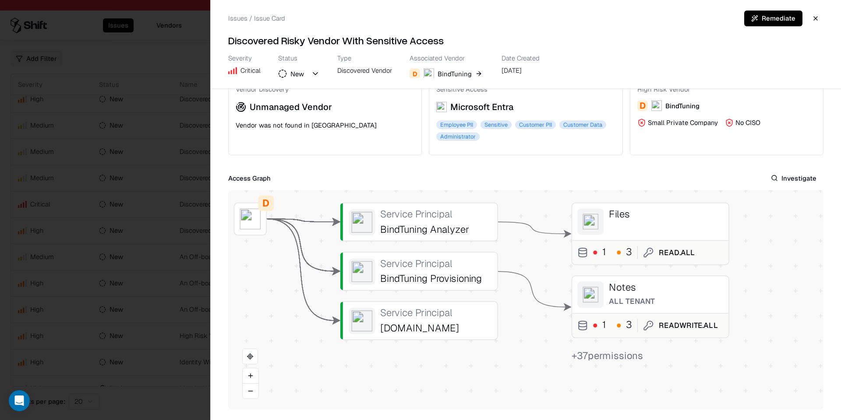
click at [783, 180] on button "Investigate" at bounding box center [794, 178] width 60 height 16
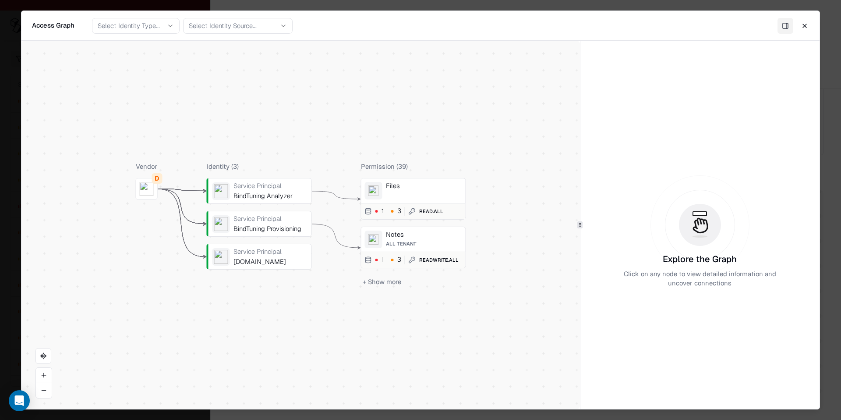
click at [388, 285] on button "+ Show more" at bounding box center [382, 281] width 42 height 13
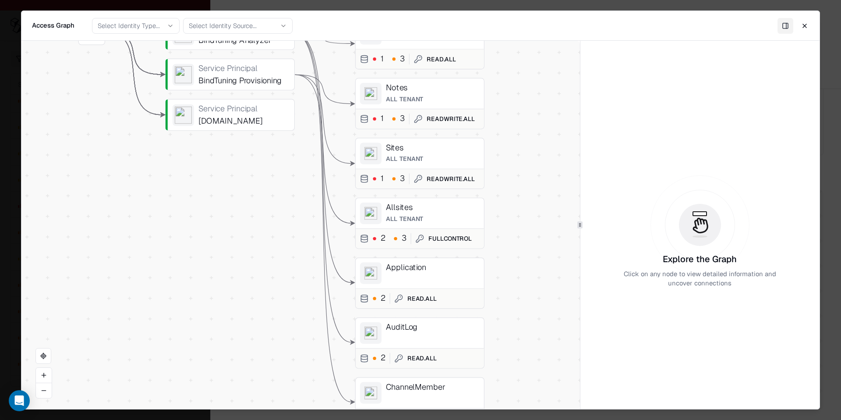
drag, startPoint x: 517, startPoint y: 329, endPoint x: 518, endPoint y: 202, distance: 127.1
click at [518, 202] on div "Vendor D Identity ( 3 ) Service Principal BindTuning Analyzer Service Principal…" at bounding box center [300, 225] width 559 height 368
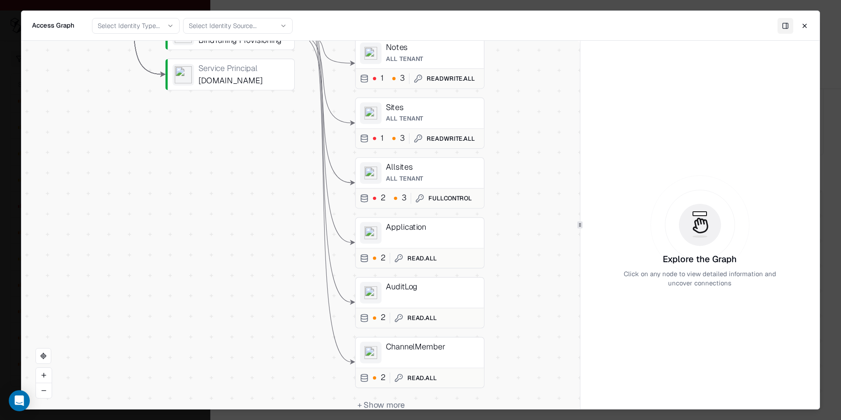
drag, startPoint x: 492, startPoint y: 282, endPoint x: 493, endPoint y: 241, distance: 41.2
click at [492, 242] on div "Vendor D Identity ( 3 ) Service Principal BindTuning Analyzer Service Principal…" at bounding box center [300, 225] width 559 height 368
click at [443, 298] on div "AuditLog" at bounding box center [433, 292] width 94 height 21
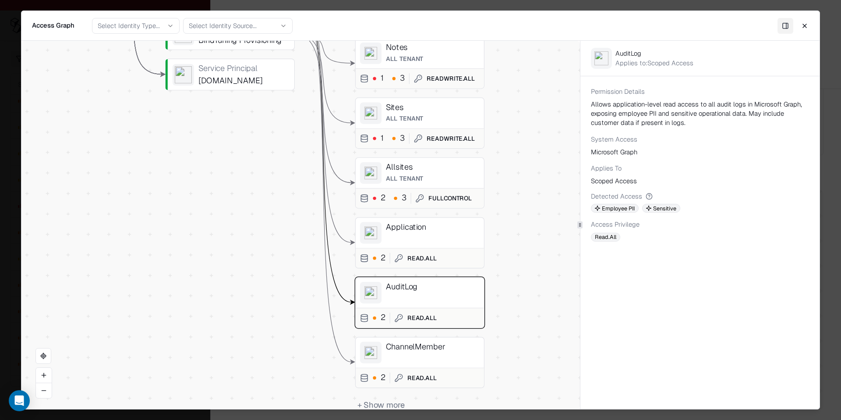
click at [451, 229] on div "Application" at bounding box center [433, 227] width 94 height 10
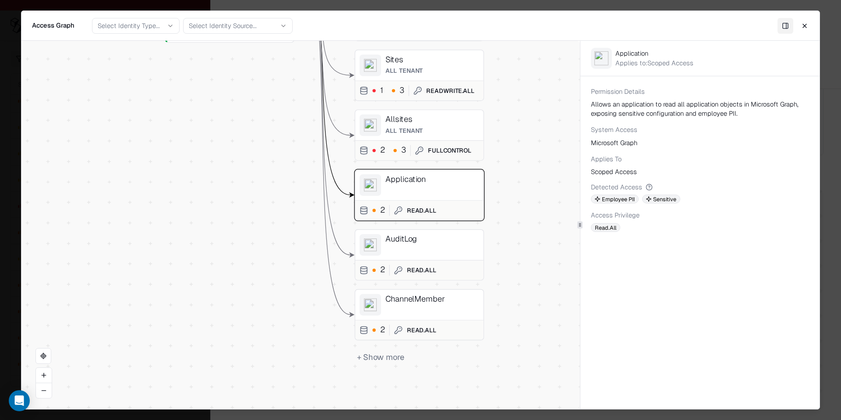
drag, startPoint x: 512, startPoint y: 312, endPoint x: 506, endPoint y: 174, distance: 138.2
click at [506, 174] on div "Vendor D Identity ( 3 ) Service Principal BindTuning Analyzer Service Principal…" at bounding box center [300, 225] width 559 height 368
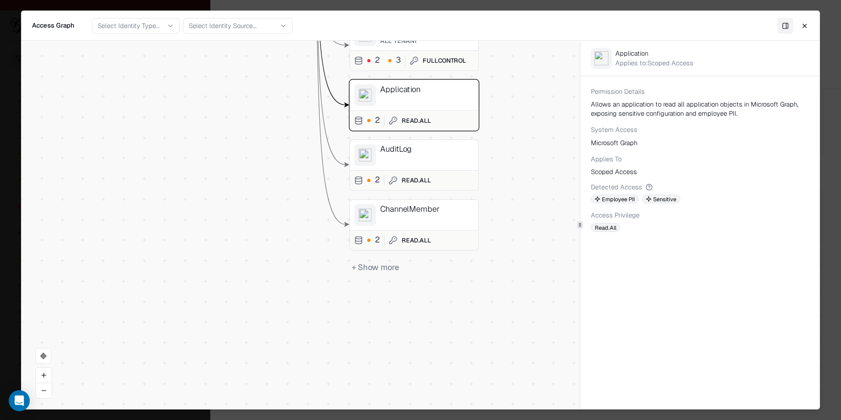
click at [372, 265] on button "+ Show more" at bounding box center [376, 267] width 52 height 16
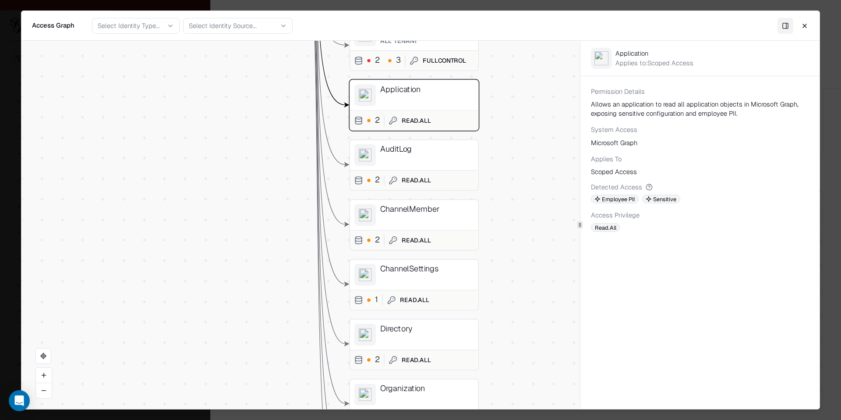
click at [805, 26] on button "Close" at bounding box center [805, 26] width 16 height 16
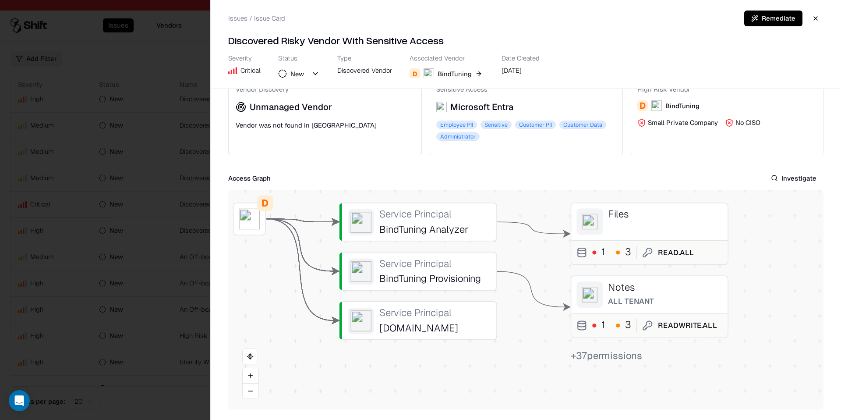
click at [0, 0] on div at bounding box center [0, 0] width 0 height 0
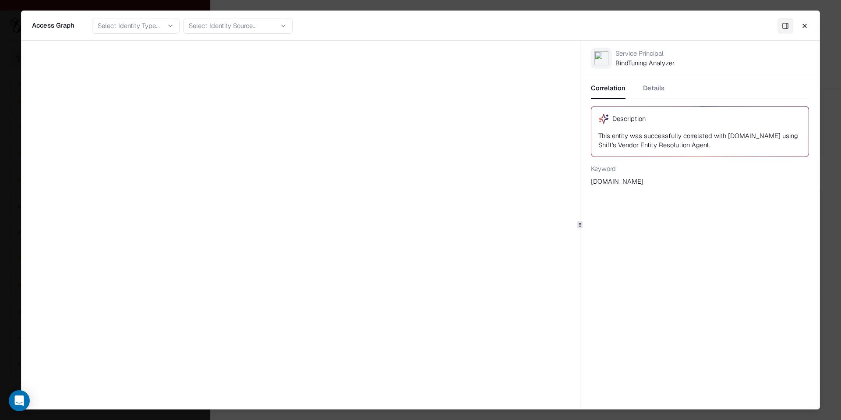
click at [472, 216] on div at bounding box center [300, 225] width 559 height 368
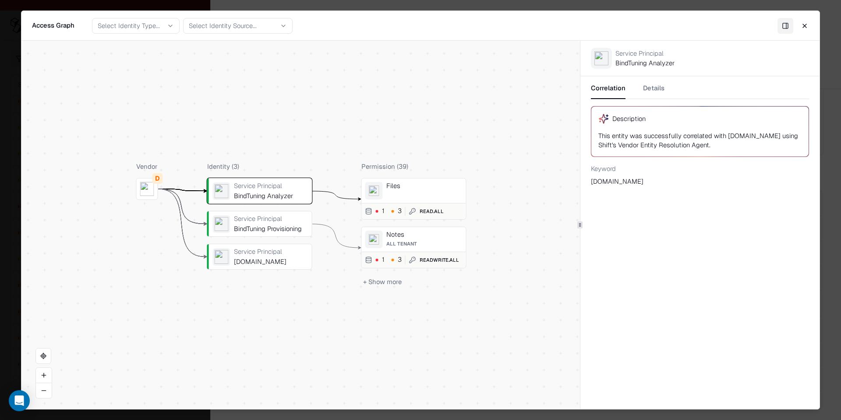
click at [387, 284] on button "+ Show more" at bounding box center [383, 281] width 42 height 13
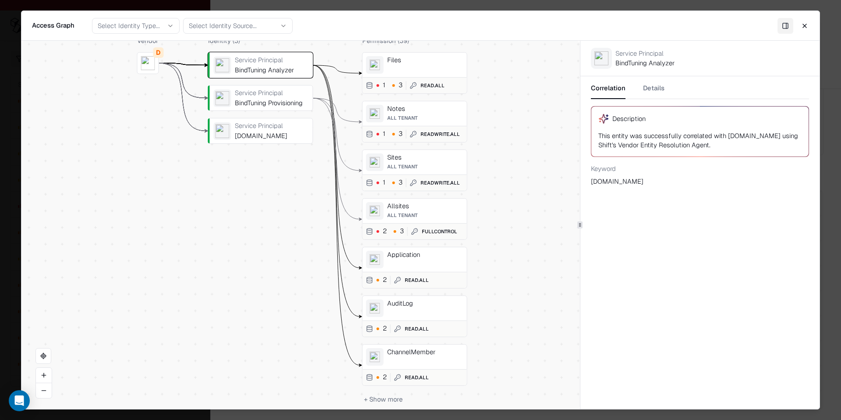
click at [804, 27] on button "Close" at bounding box center [805, 26] width 16 height 16
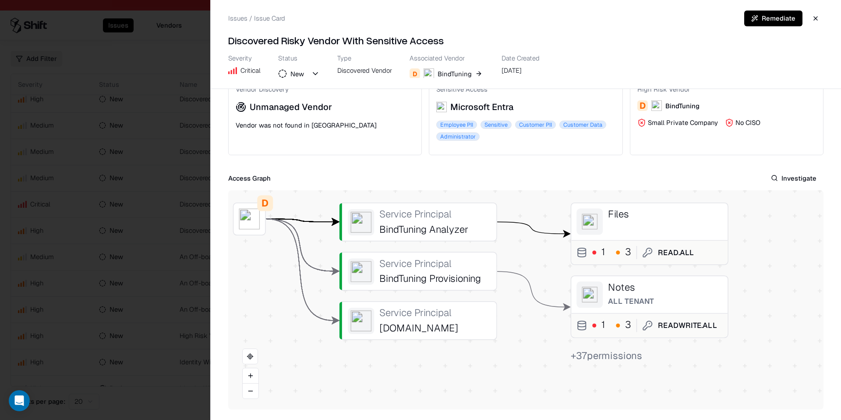
click at [814, 18] on button "button" at bounding box center [816, 19] width 16 height 16
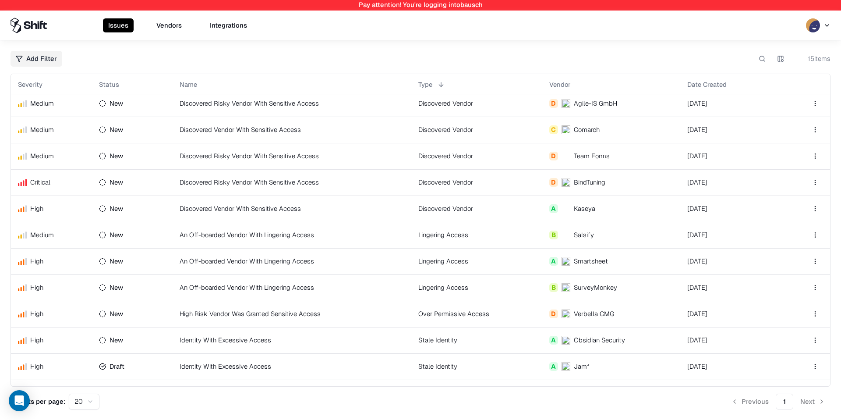
scroll to position [83, 0]
click at [279, 227] on td "An Off-boarded Vendor With Lingering Access" at bounding box center [292, 236] width 239 height 26
click at [277, 187] on td "Discovered Risky Vendor With Sensitive Access" at bounding box center [292, 183] width 239 height 26
click at [294, 128] on td "Discovered Vendor With Sensitive Access" at bounding box center [292, 130] width 239 height 26
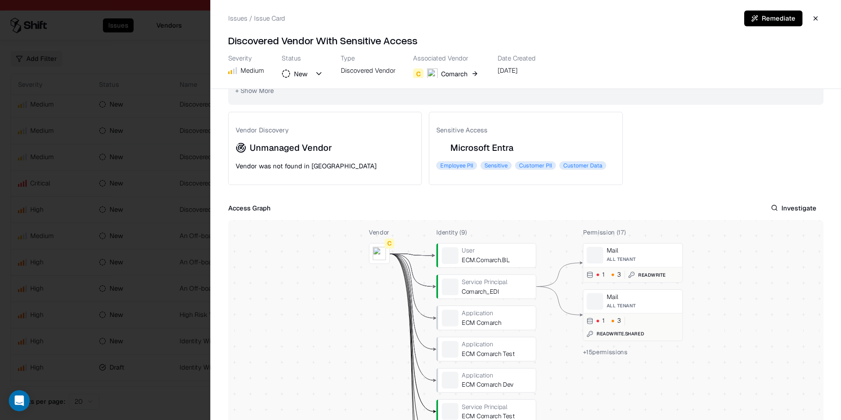
scroll to position [76, 0]
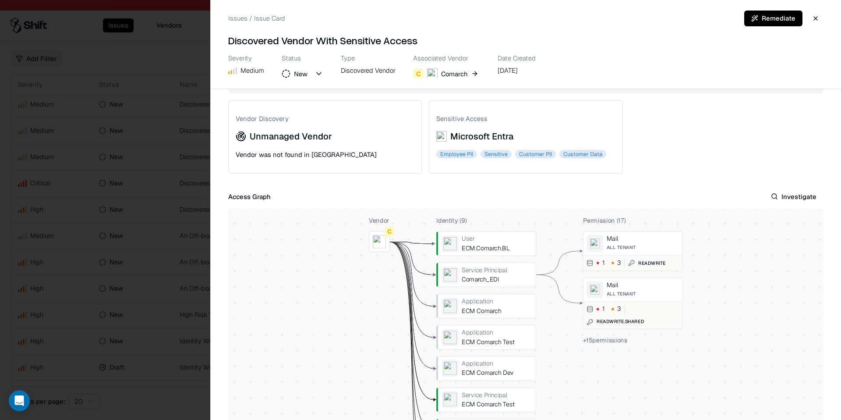
click at [614, 340] on span "+ 15 permissions" at bounding box center [605, 340] width 45 height 8
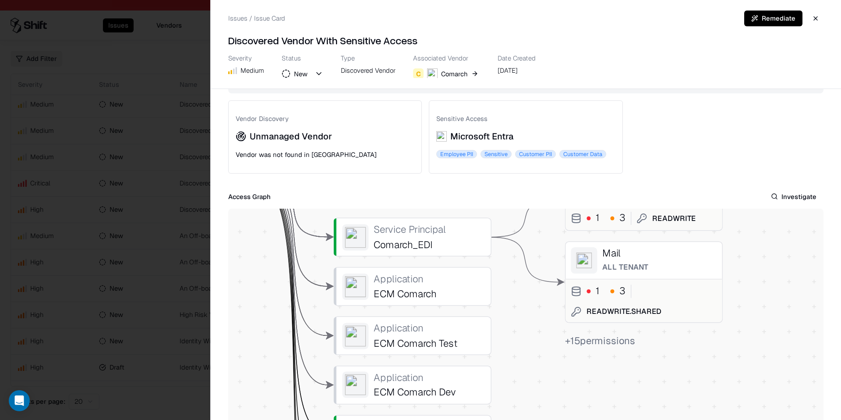
click at [614, 340] on span "+ 15 permissions" at bounding box center [600, 340] width 71 height 13
